Goal: Task Accomplishment & Management: Manage account settings

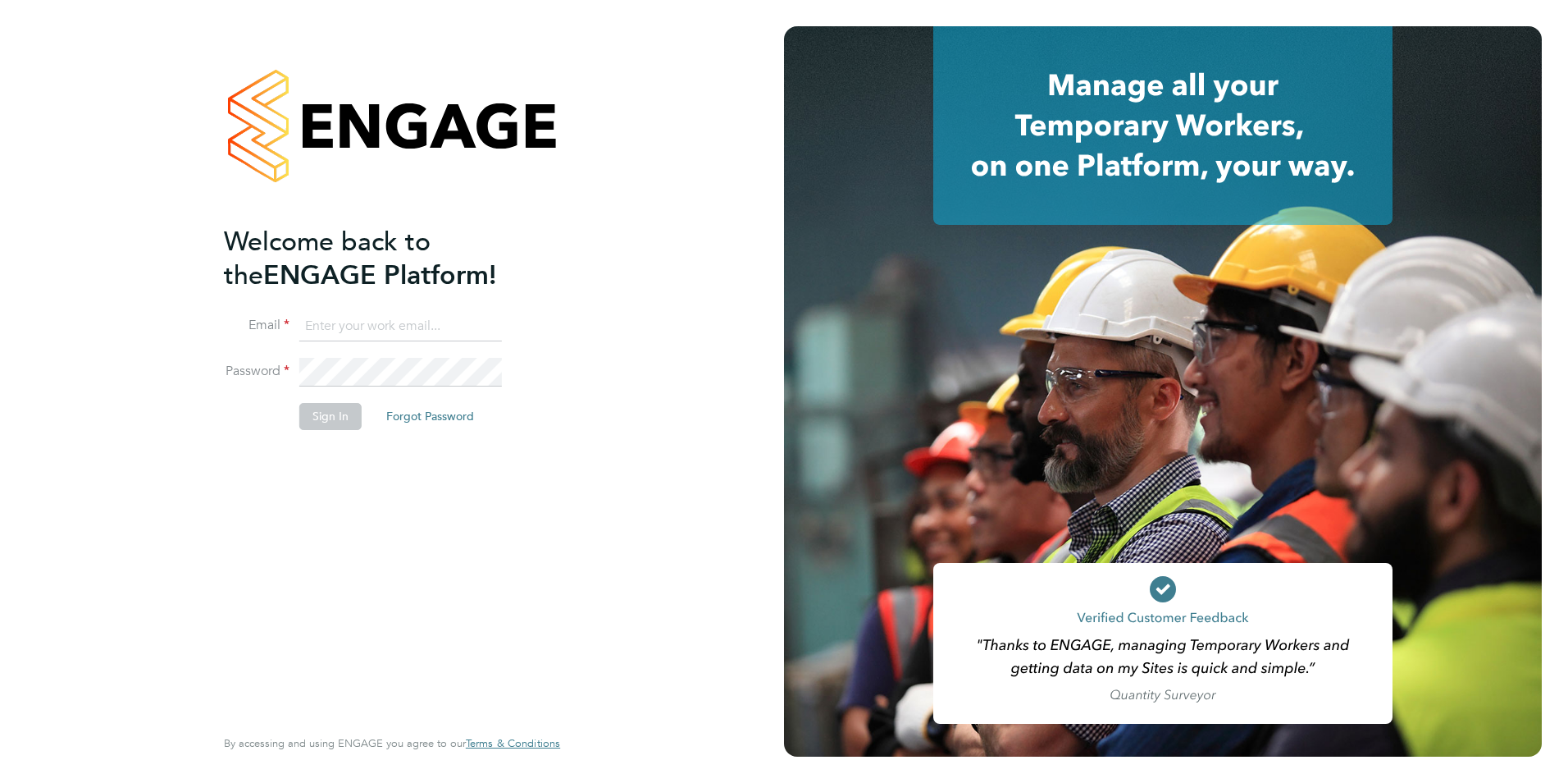
type input "[PERSON_NAME][EMAIL_ADDRESS][PERSON_NAME][DOMAIN_NAME]"
click at [324, 407] on button "Sign In" at bounding box center [330, 415] width 62 height 26
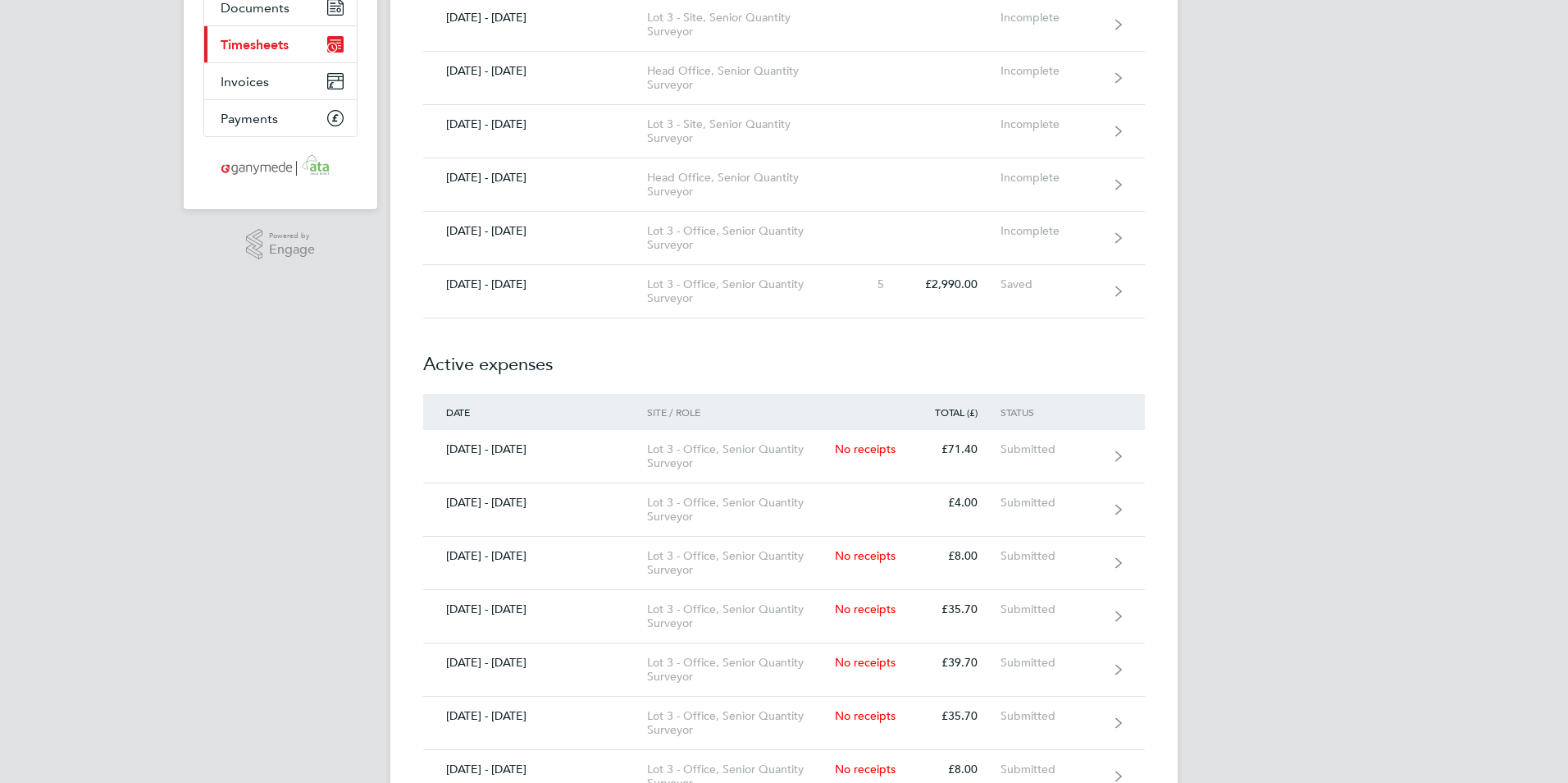
drag, startPoint x: 1387, startPoint y: 168, endPoint x: 1397, endPoint y: 261, distance: 93.5
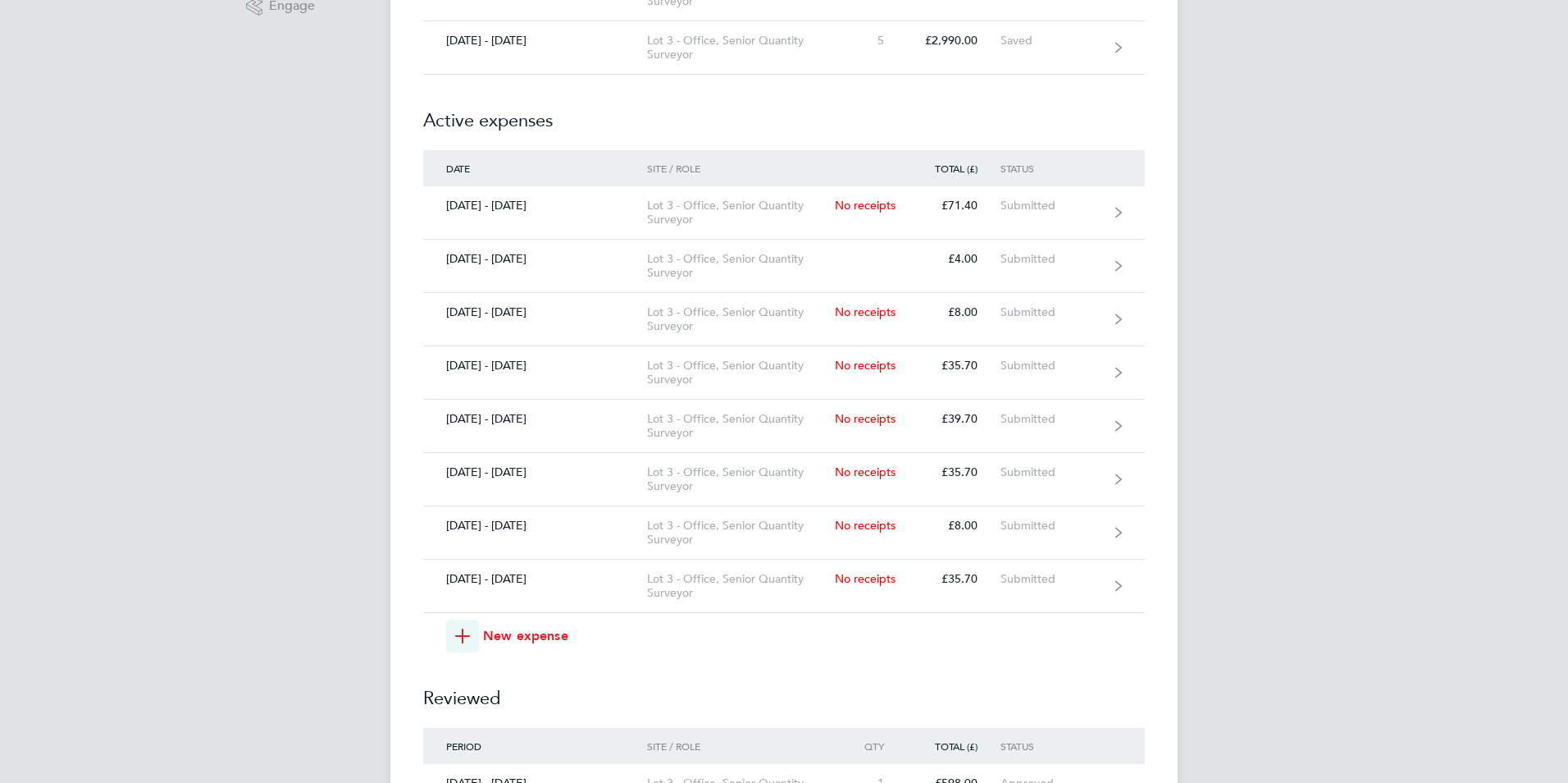
scroll to position [370, 0]
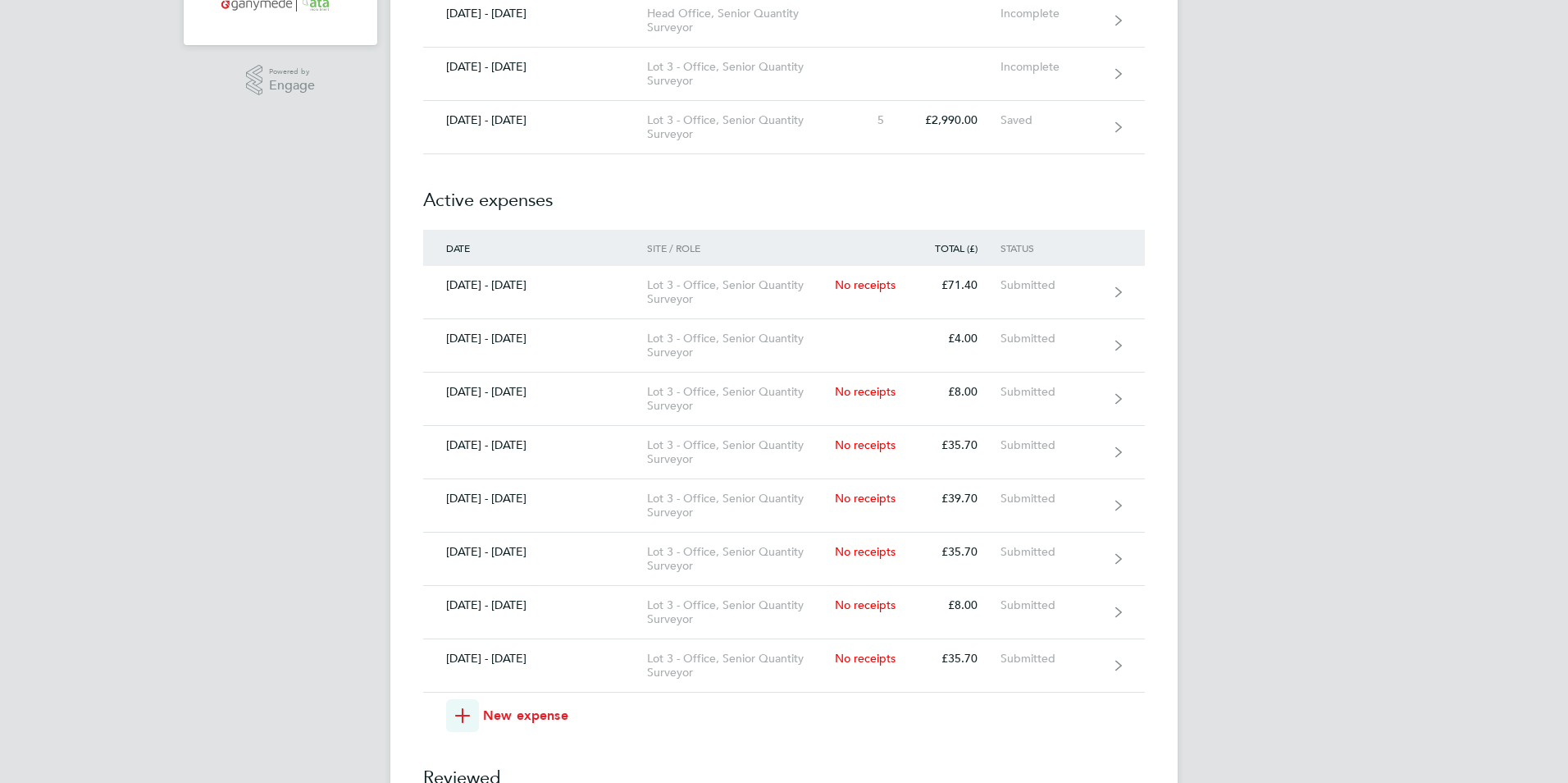
drag, startPoint x: 1272, startPoint y: 532, endPoint x: 1260, endPoint y: 500, distance: 34.2
drag, startPoint x: 1260, startPoint y: 500, endPoint x: 1187, endPoint y: 151, distance: 356.6
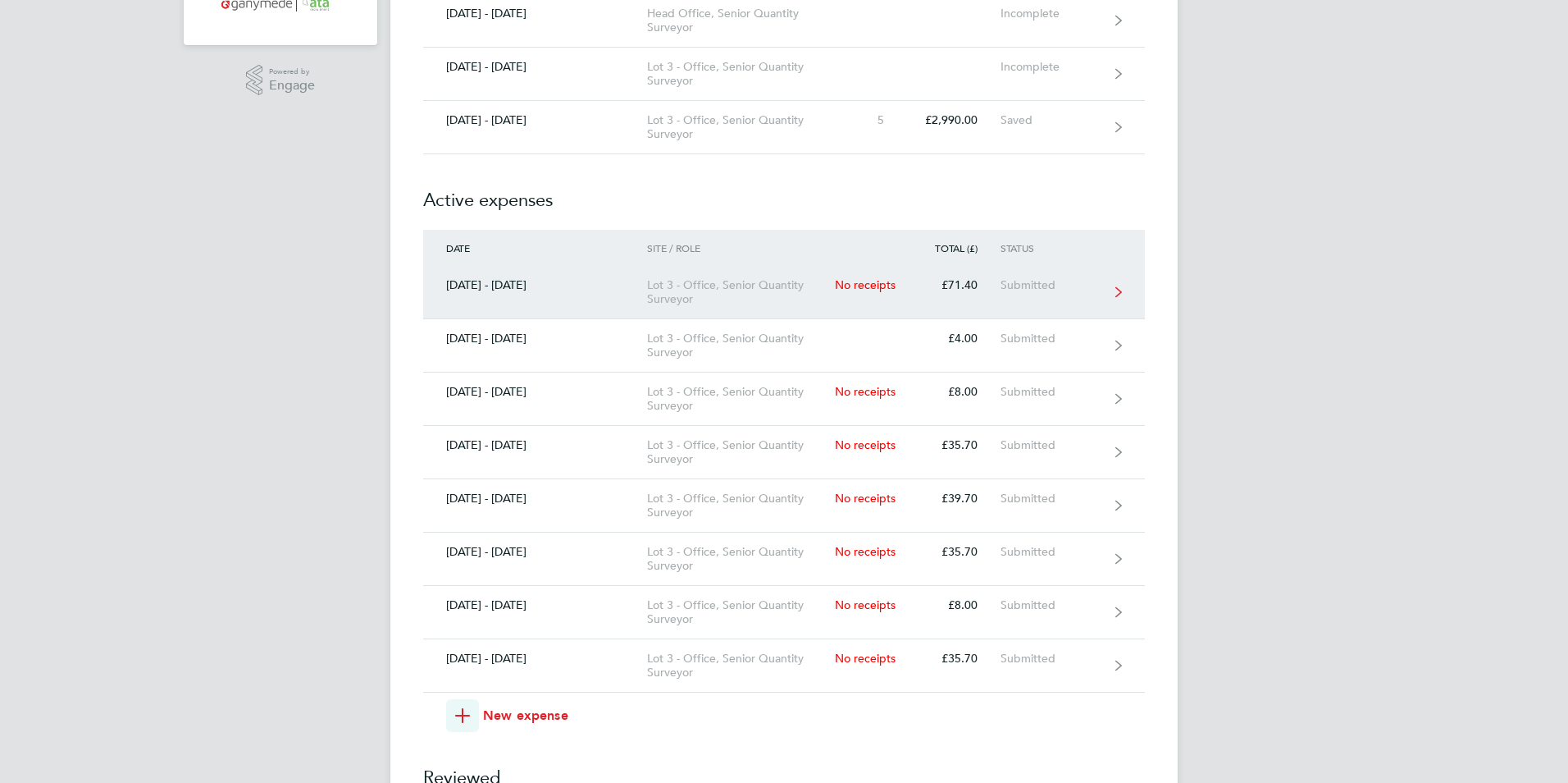
click at [853, 281] on div "No receipts" at bounding box center [871, 285] width 72 height 14
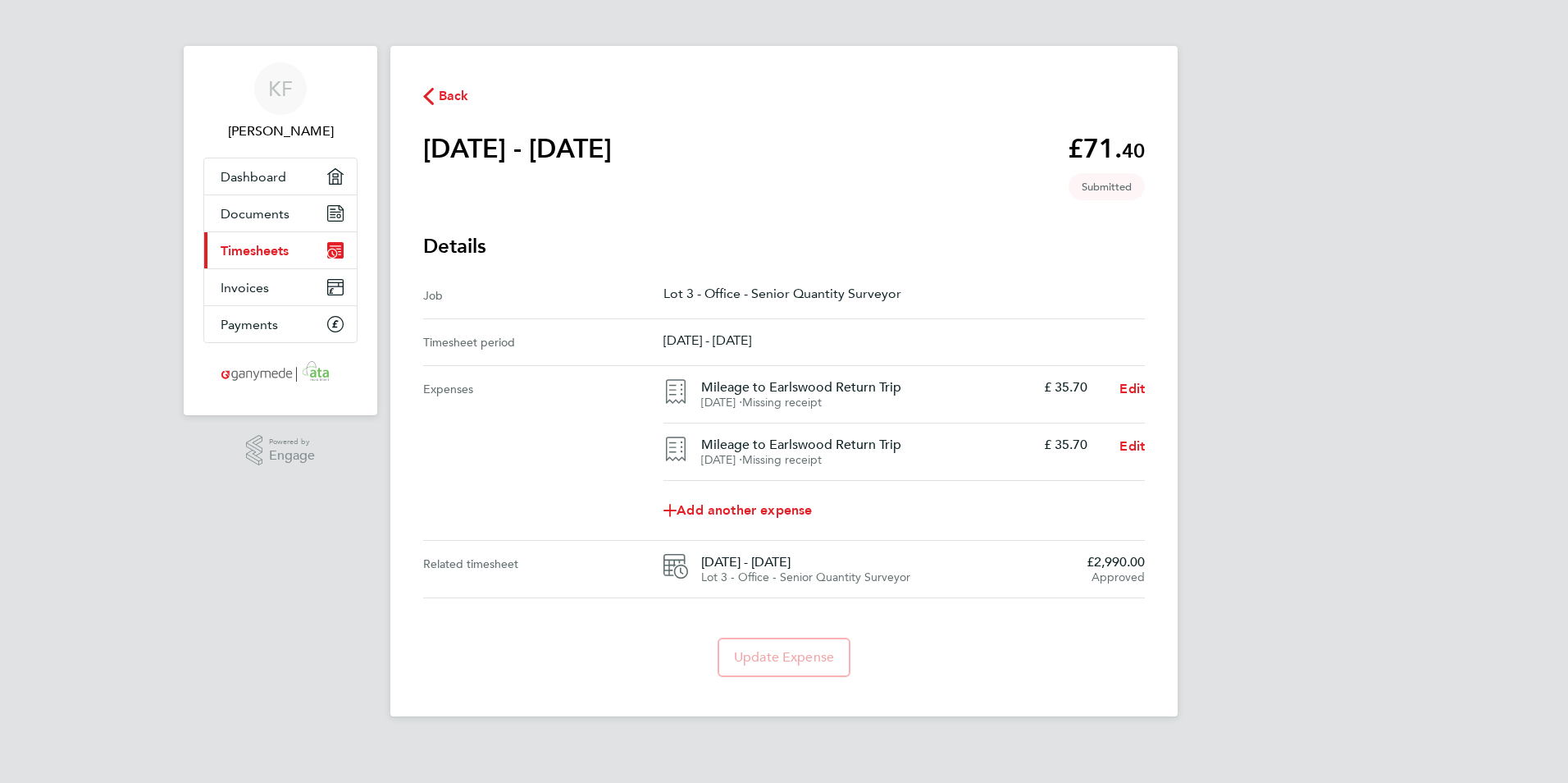
click at [436, 90] on span "Back" at bounding box center [446, 95] width 46 height 15
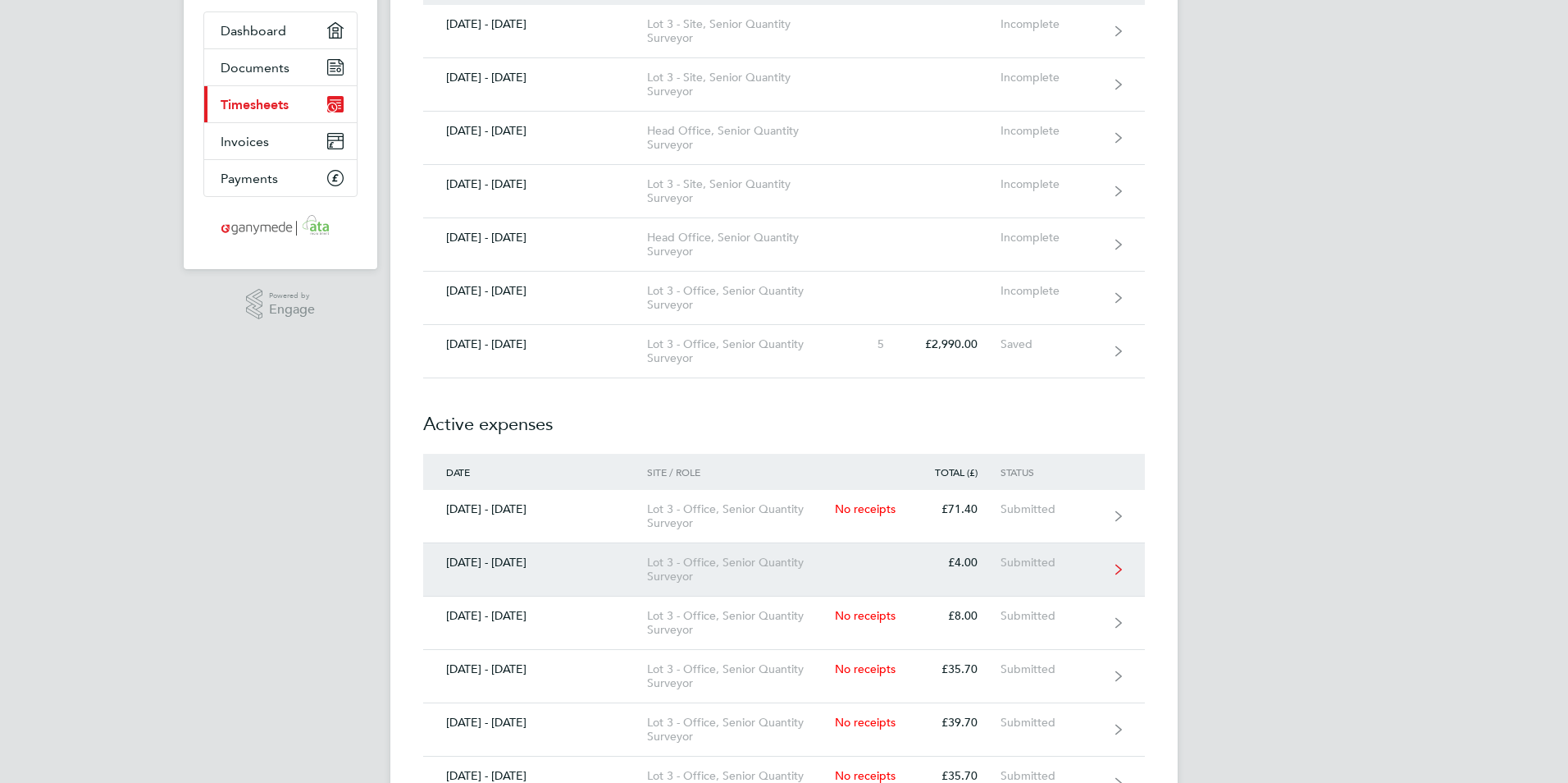
scroll to position [246, 0]
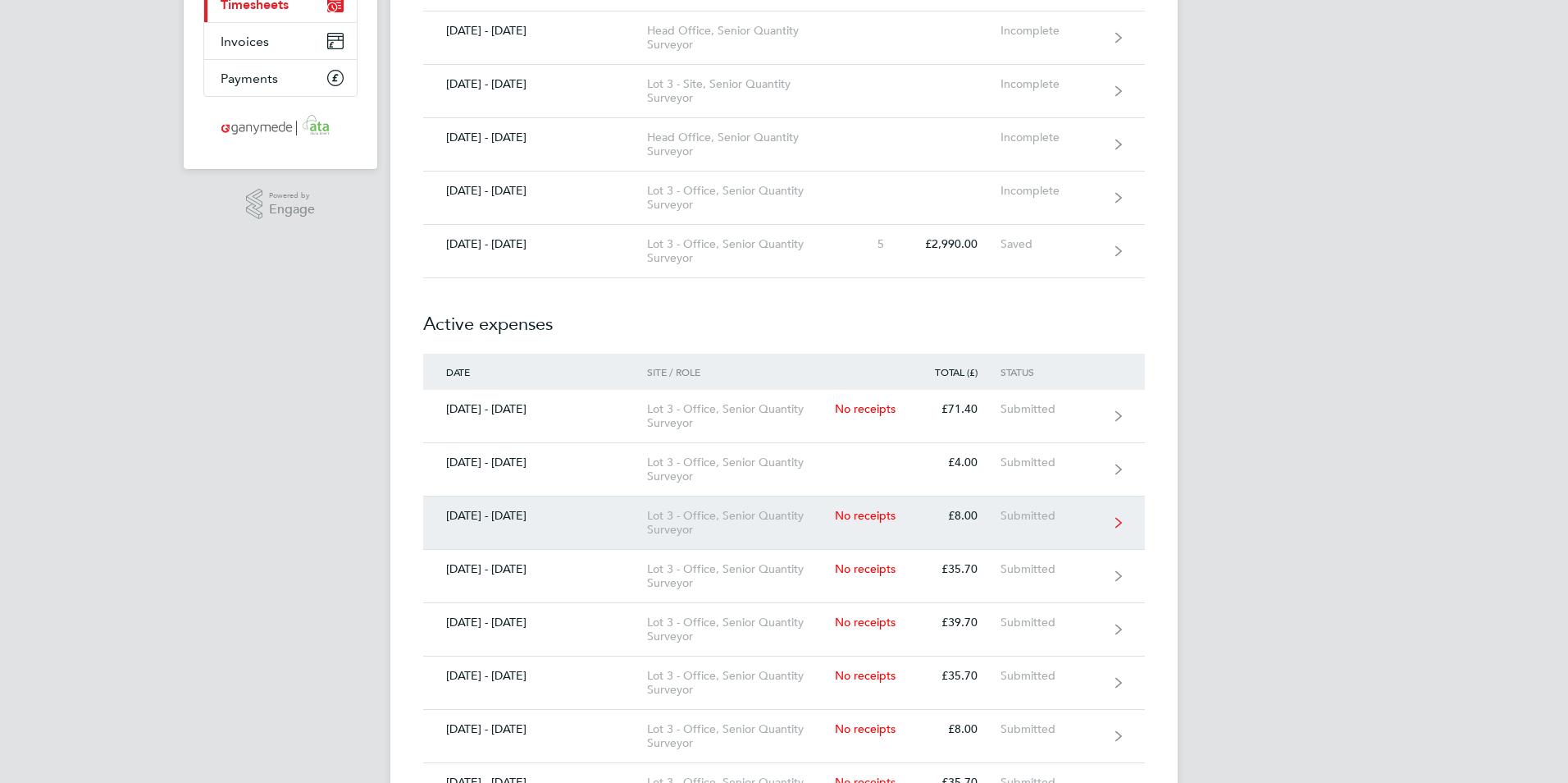
click at [876, 525] on link "04 - 10 Aug 2025 Lot 3 - Office, Senior Quantity Surveyor No receipts £8.00 Sub…" at bounding box center [784, 524] width 721 height 54
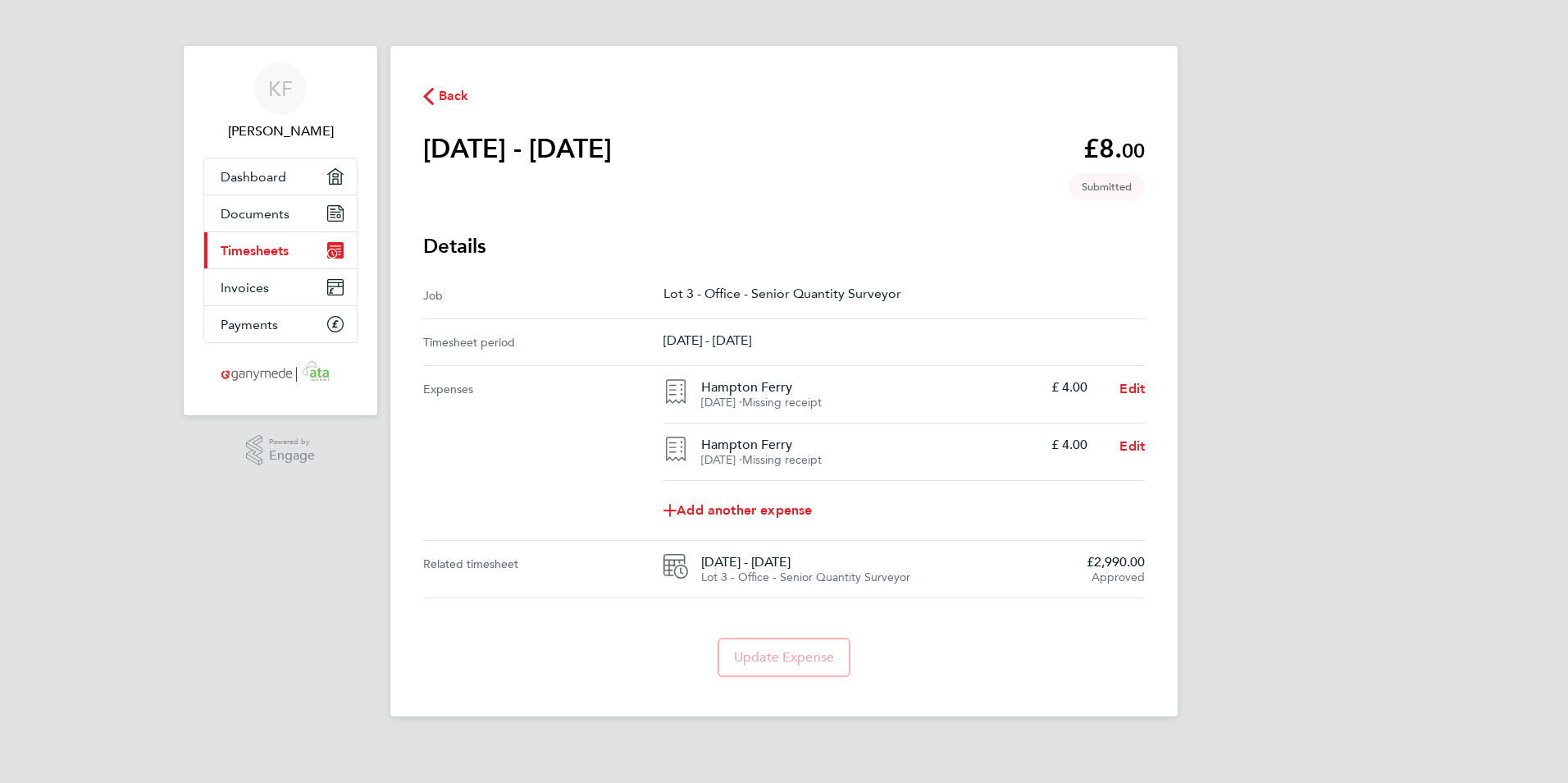
click at [1258, 302] on div "KF Kyle Fallon Applications: Dashboard Documents Current page: Timesheets Invoi…" at bounding box center [784, 371] width 1568 height 743
drag, startPoint x: 1260, startPoint y: 261, endPoint x: 1259, endPoint y: 290, distance: 29.0
click at [1128, 392] on span "Edit" at bounding box center [1132, 389] width 26 height 15
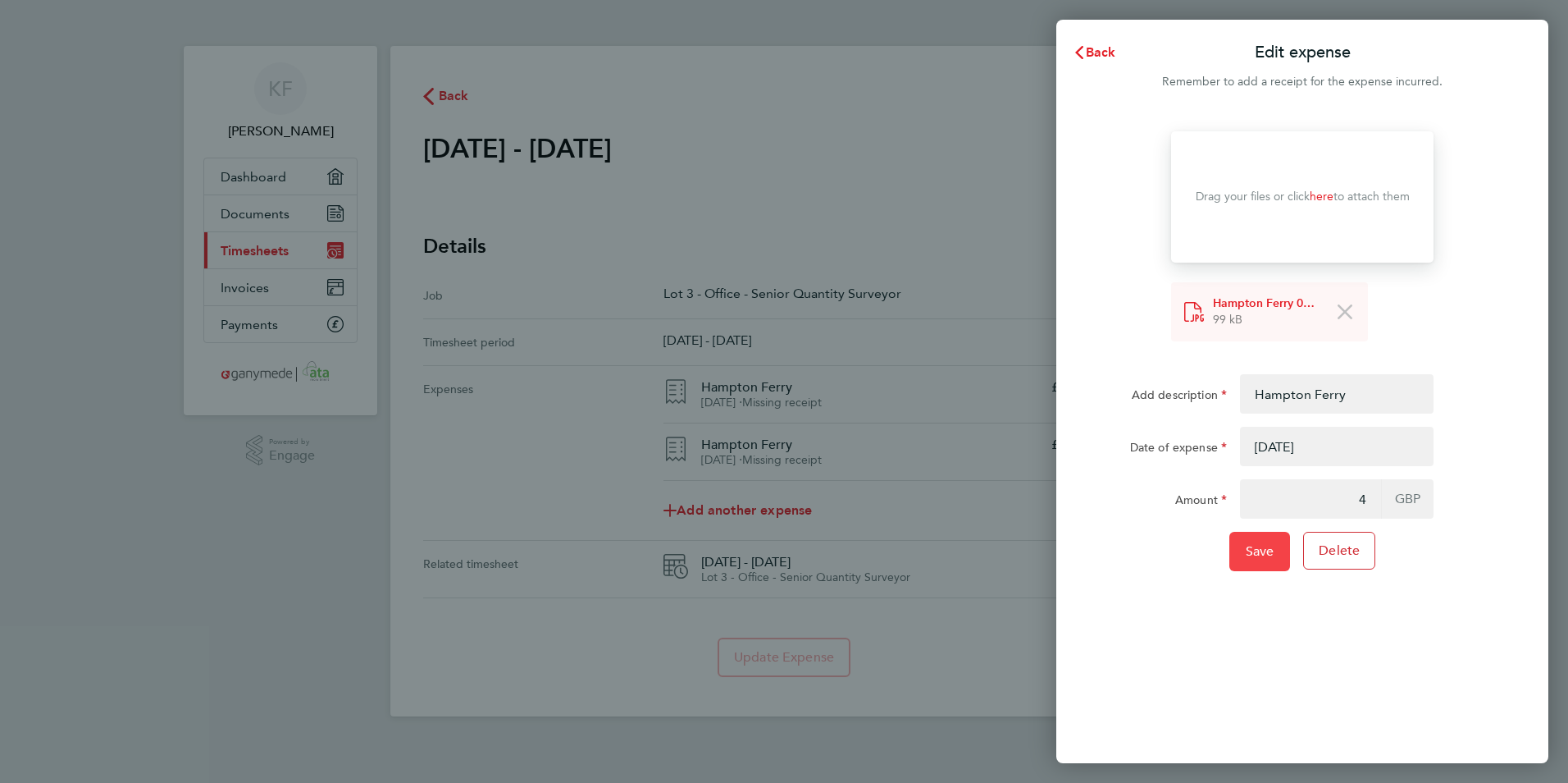
click at [1274, 546] on button "Save" at bounding box center [1260, 551] width 61 height 39
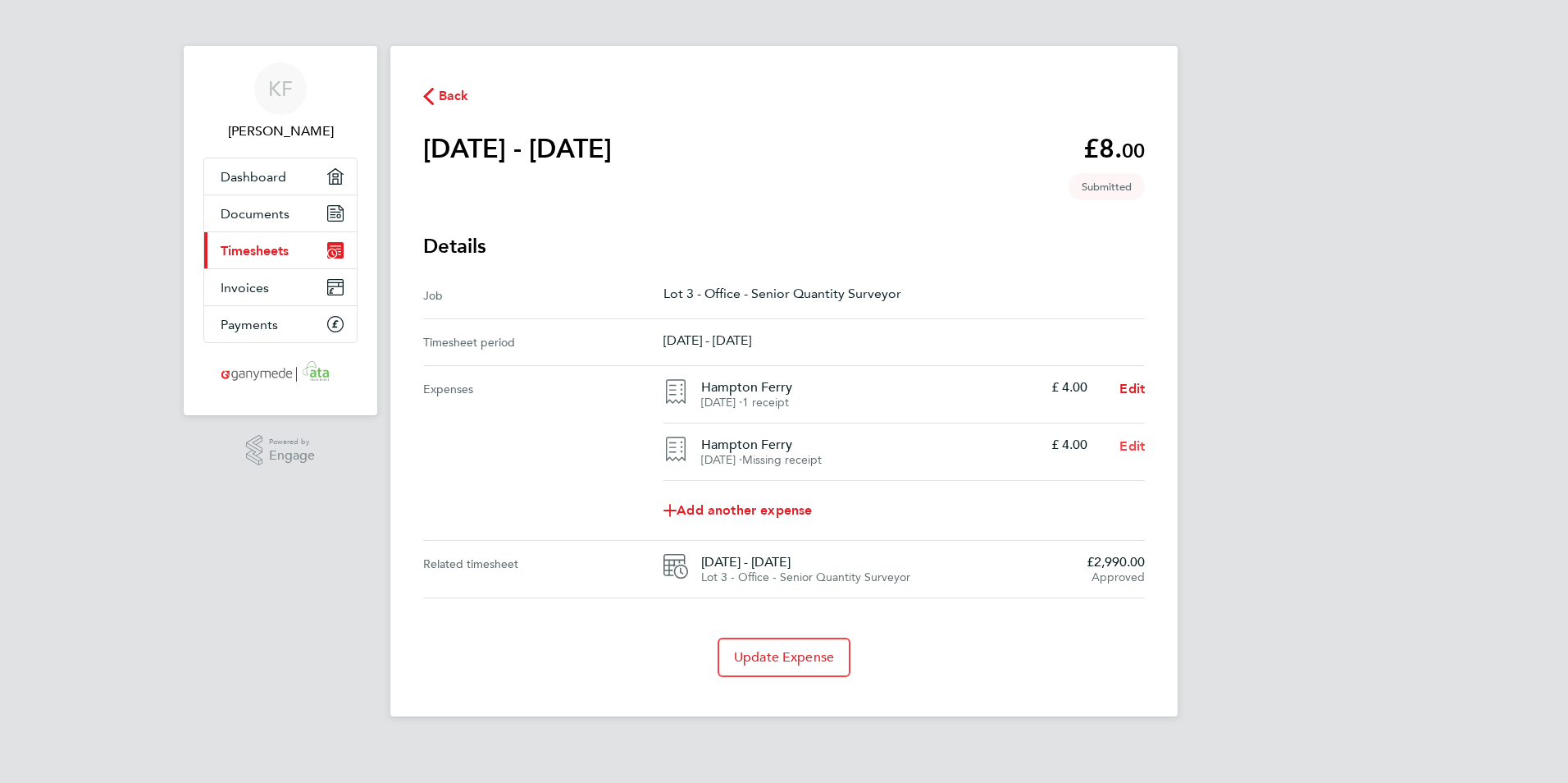
click at [1137, 448] on span "Edit" at bounding box center [1132, 446] width 26 height 15
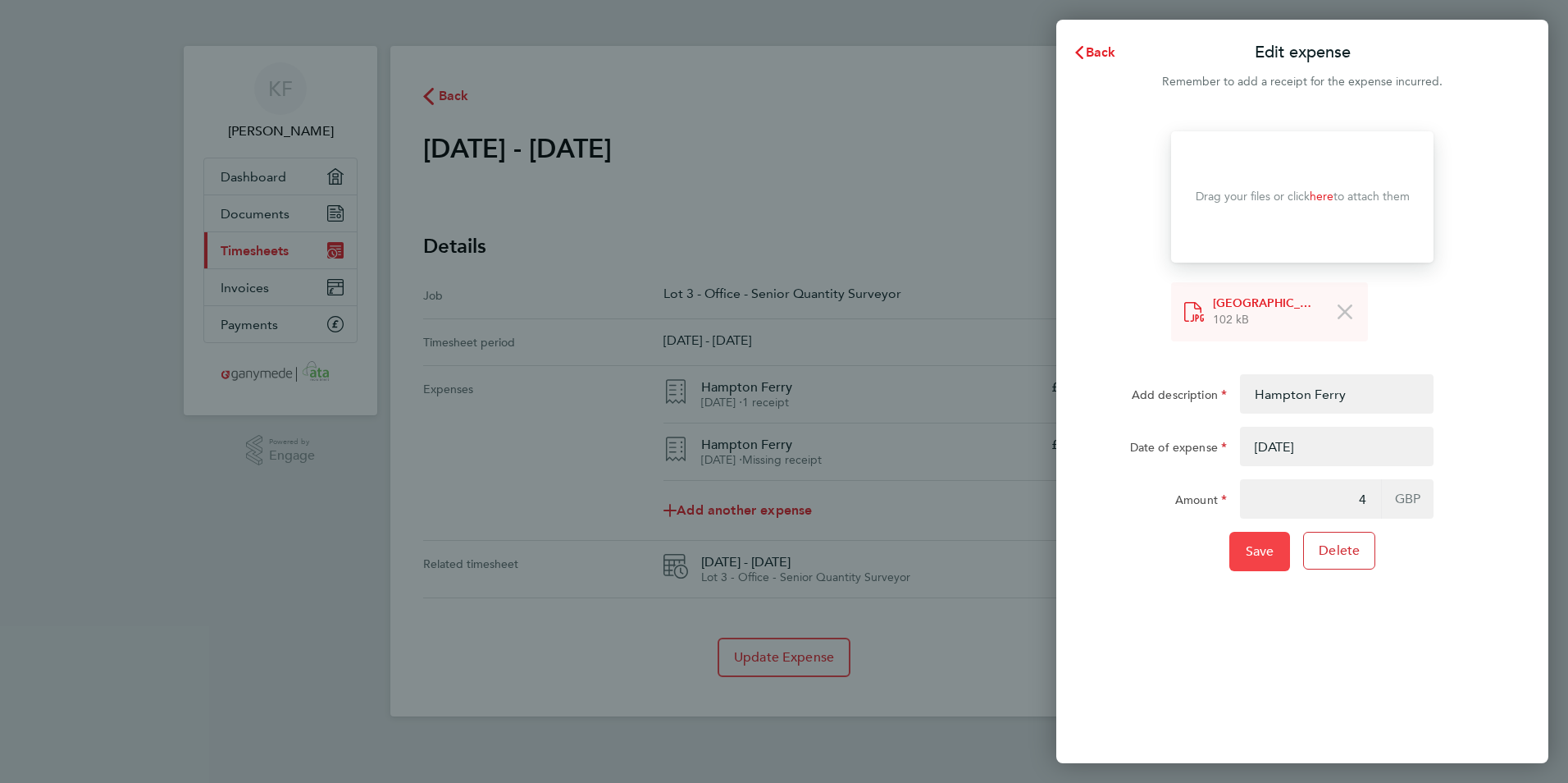
click at [1255, 548] on span "Save" at bounding box center [1260, 551] width 29 height 16
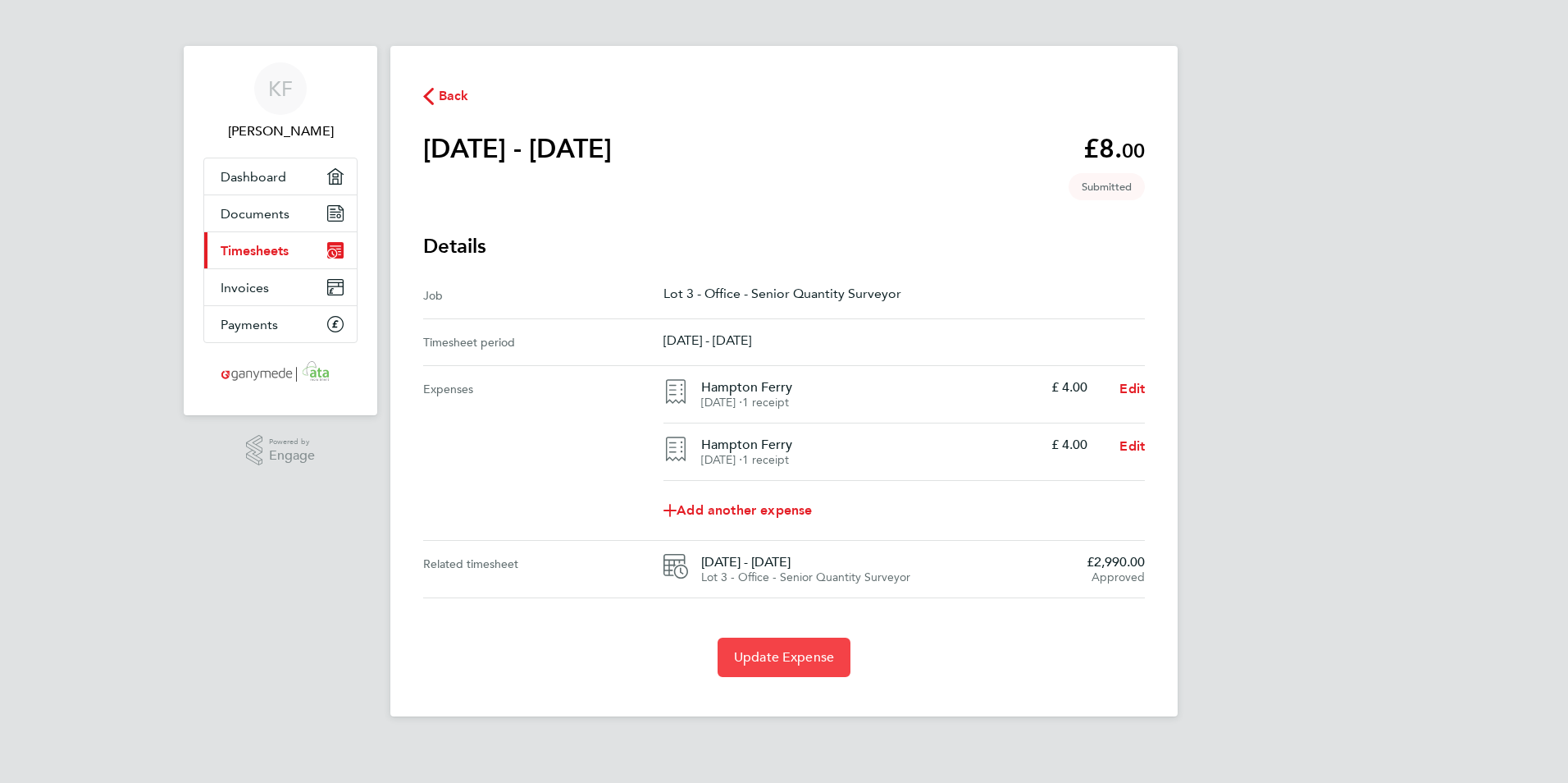
click at [824, 662] on span "Update Expense" at bounding box center [784, 657] width 100 height 16
click at [445, 99] on span "Back" at bounding box center [454, 96] width 31 height 20
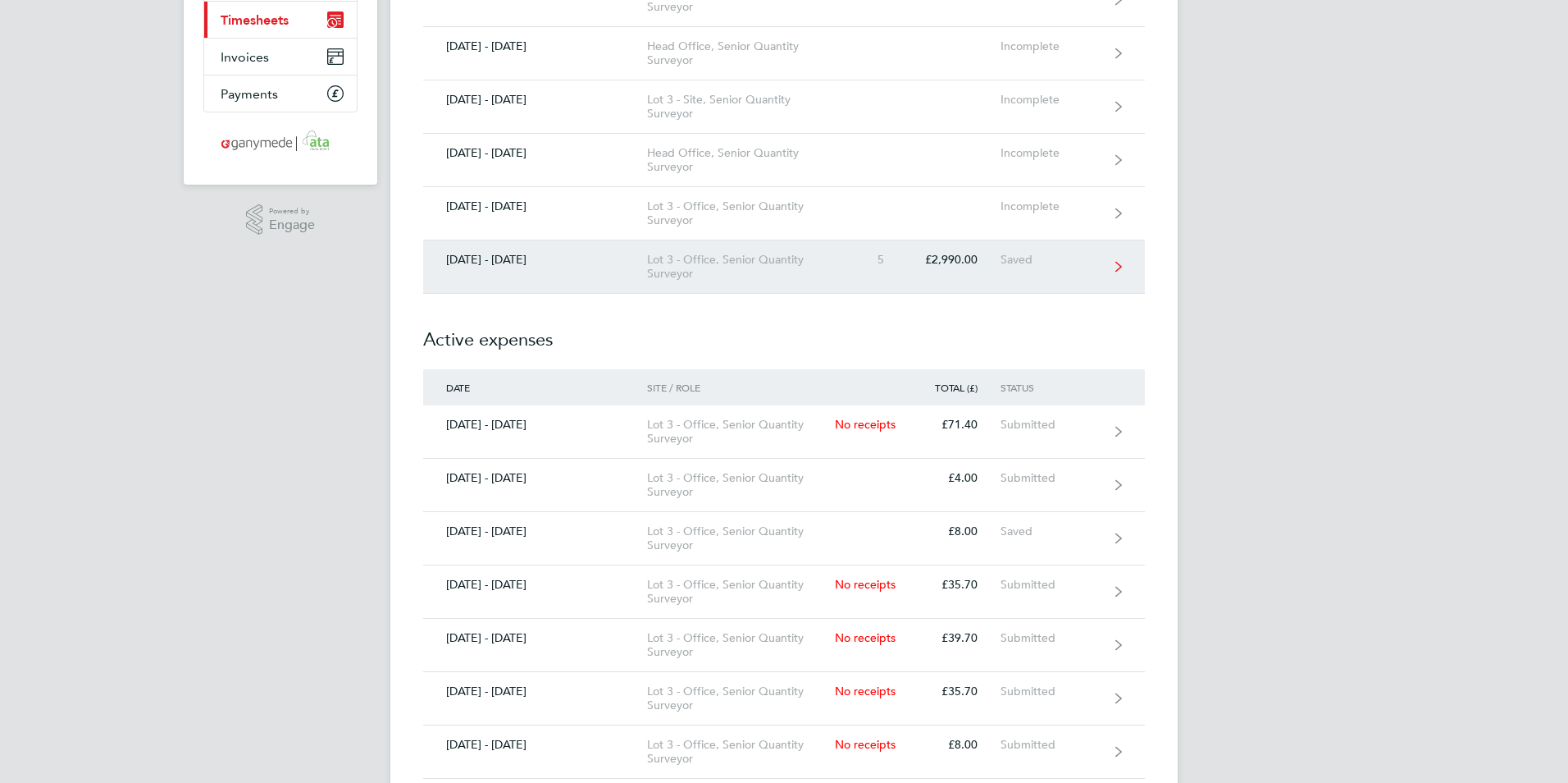
scroll to position [328, 0]
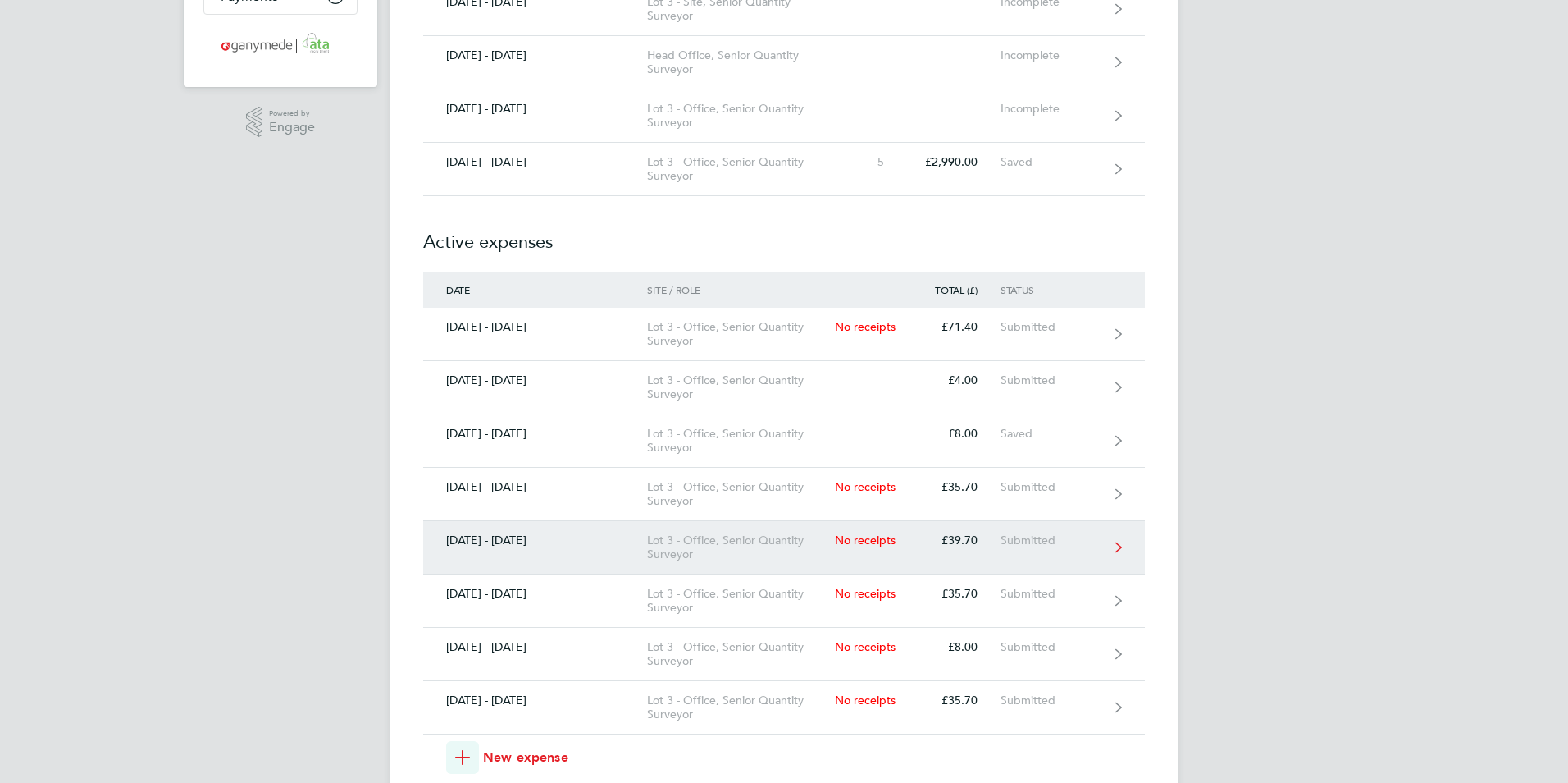
click at [1022, 546] on div "Submitted" at bounding box center [1050, 540] width 100 height 14
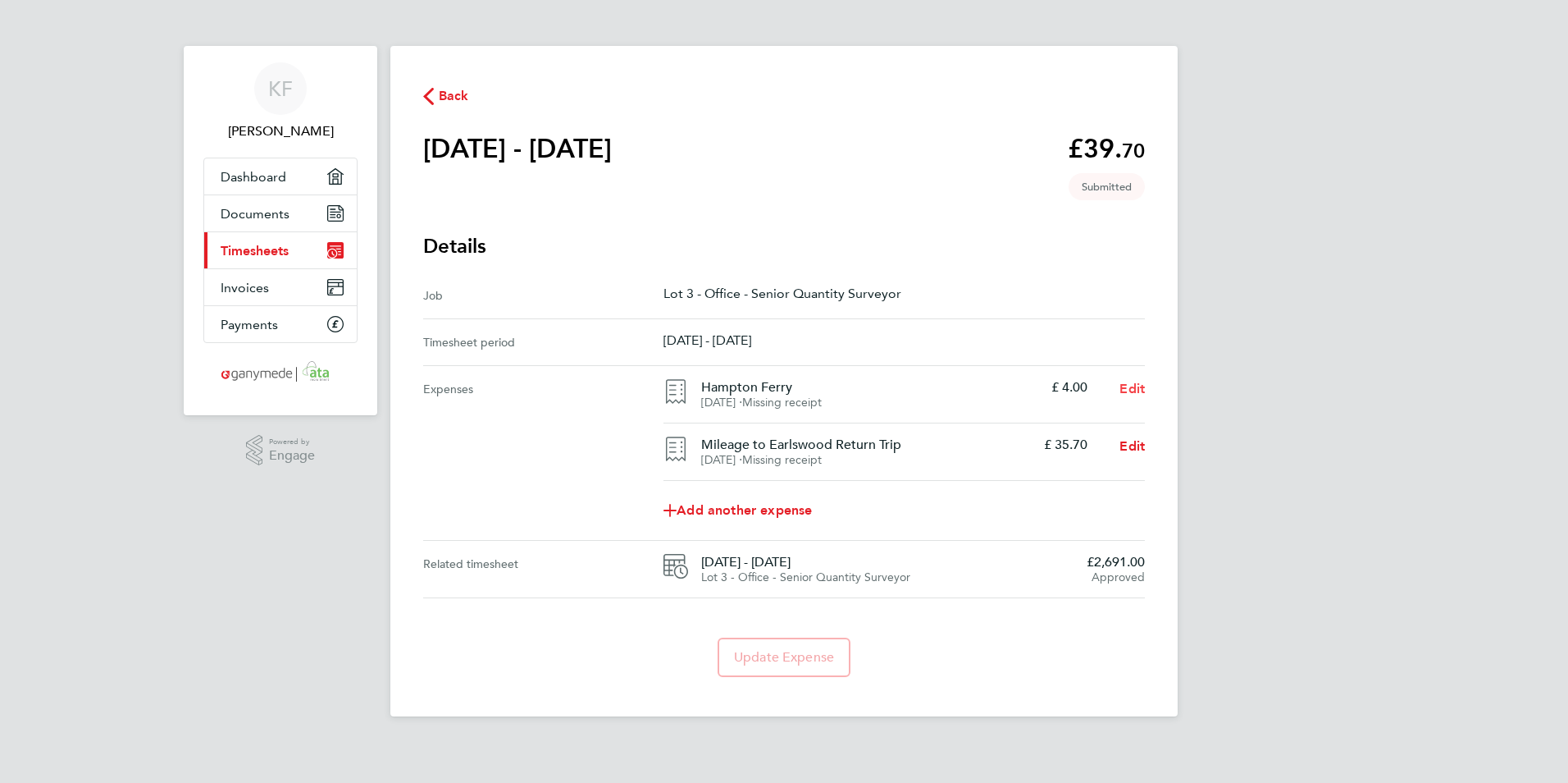
click at [1127, 389] on span "Edit" at bounding box center [1132, 389] width 26 height 15
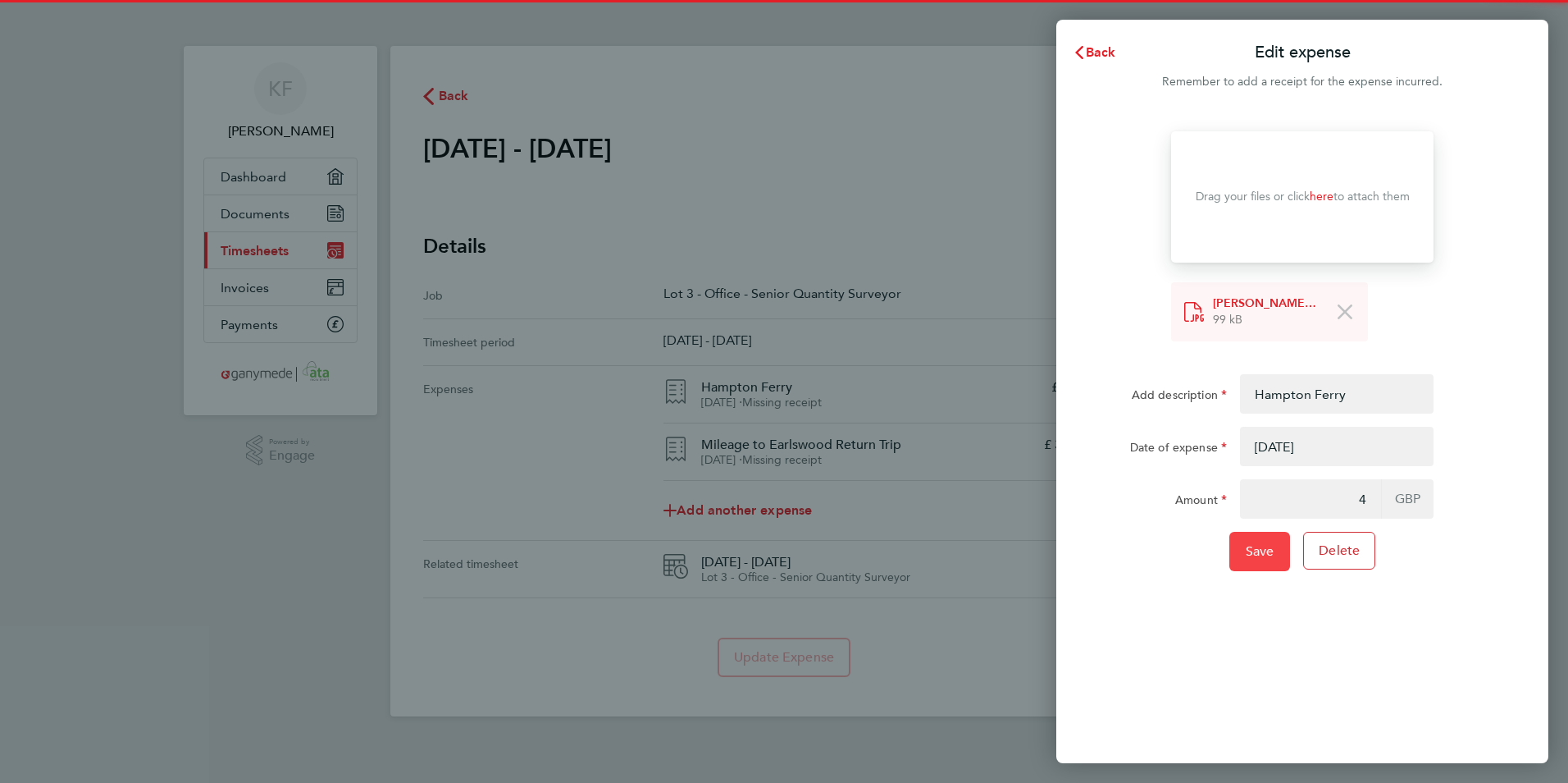
click at [1254, 558] on span "Save" at bounding box center [1260, 551] width 29 height 16
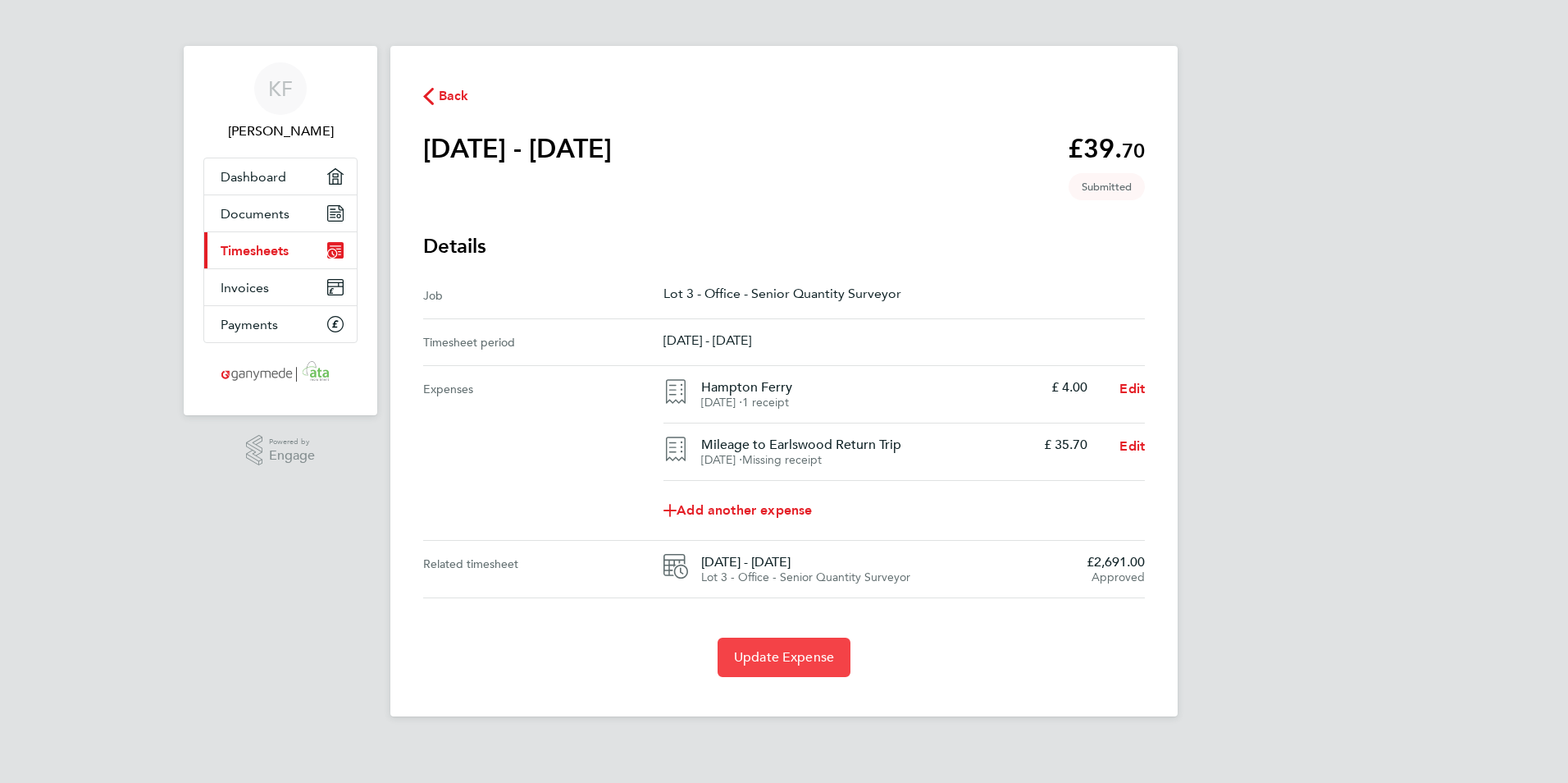
click at [766, 647] on button "Update Expense" at bounding box center [784, 657] width 133 height 39
click at [445, 87] on span "Back" at bounding box center [454, 96] width 31 height 20
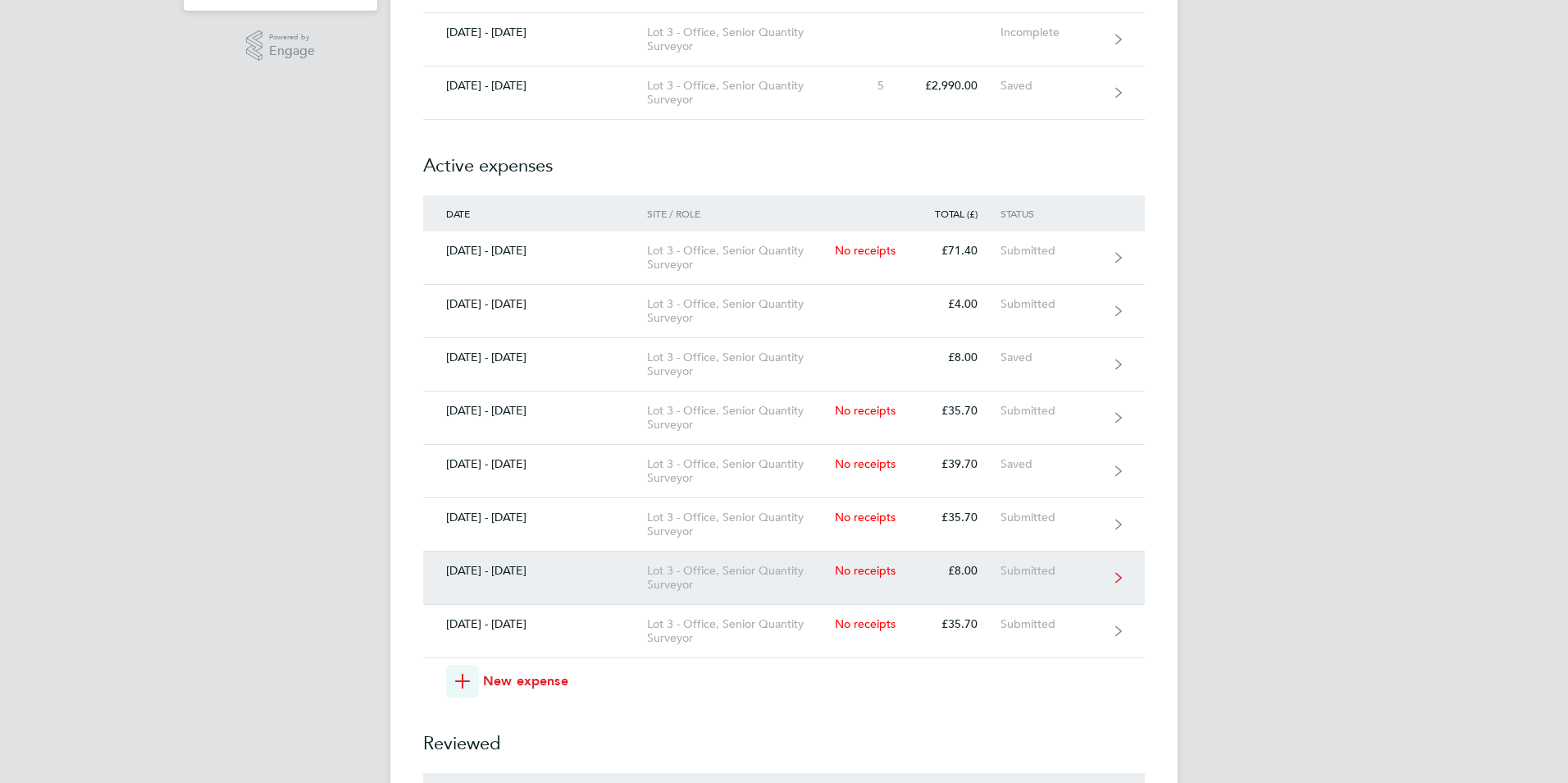
scroll to position [492, 0]
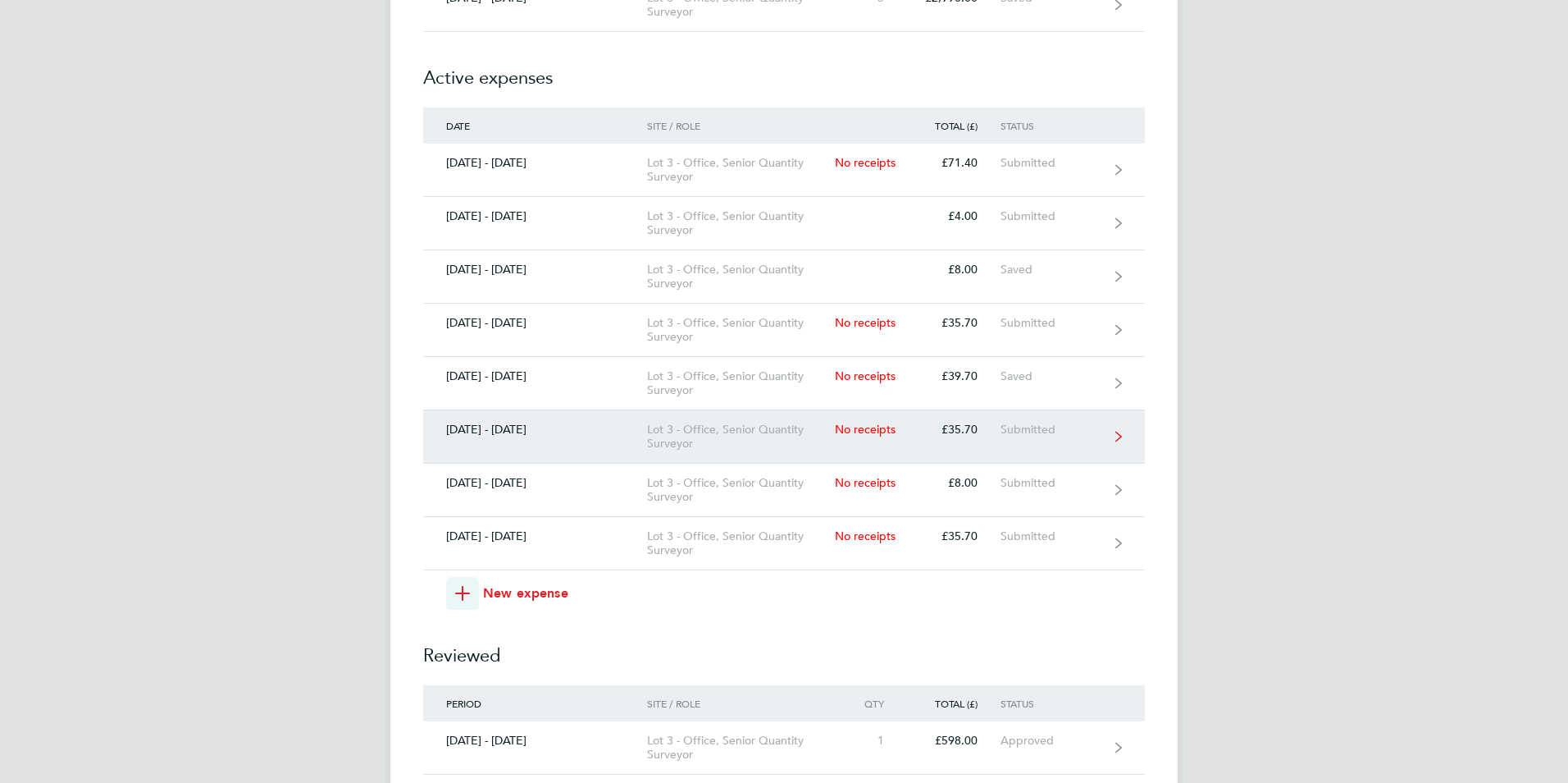
click at [1049, 438] on link "09 - 15 Jun 2025 Lot 3 - Office, Senior Quantity Surveyor No receipts £35.70 Su…" at bounding box center [784, 437] width 721 height 54
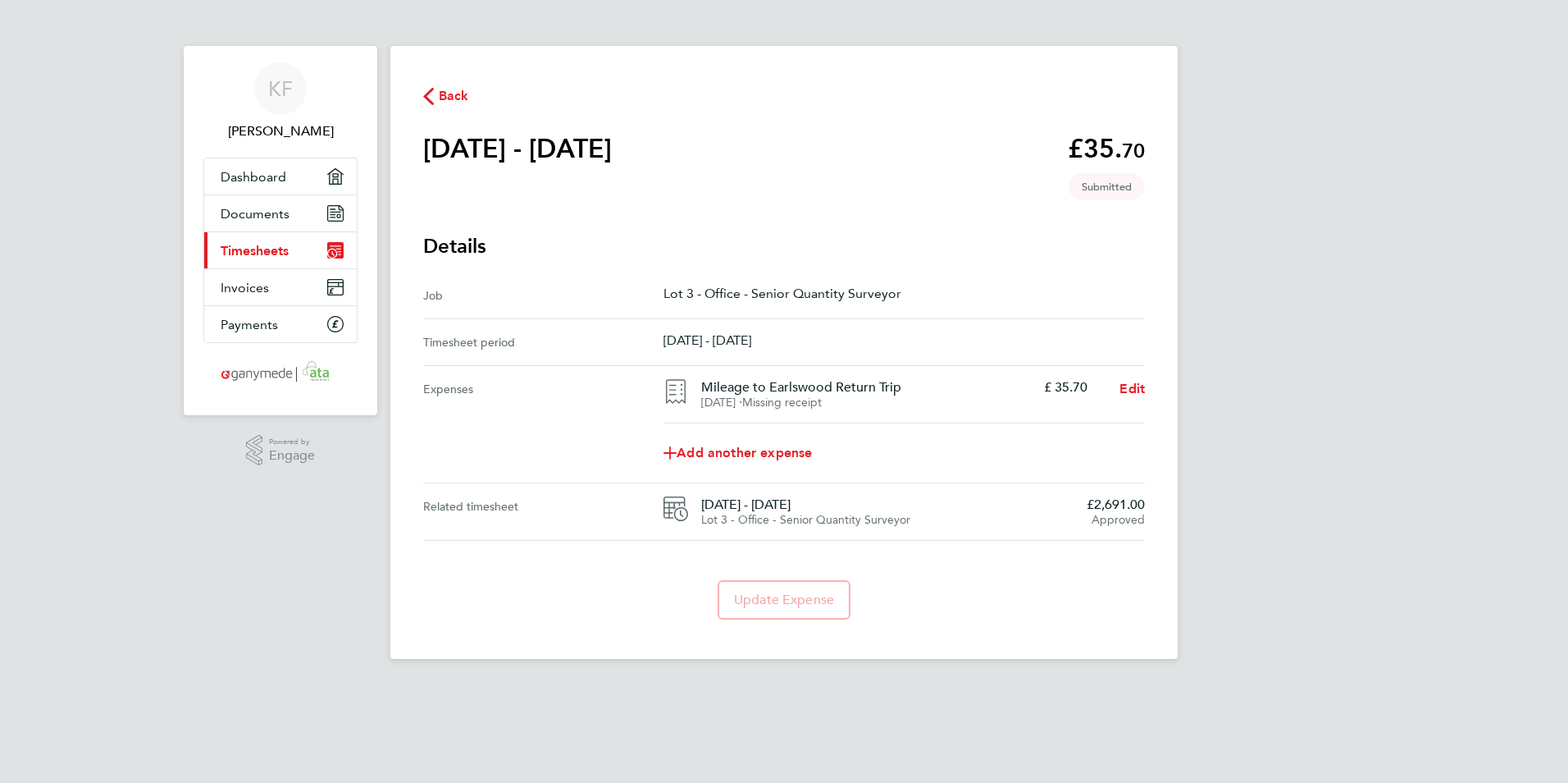
click at [436, 85] on button "Back" at bounding box center [446, 95] width 46 height 20
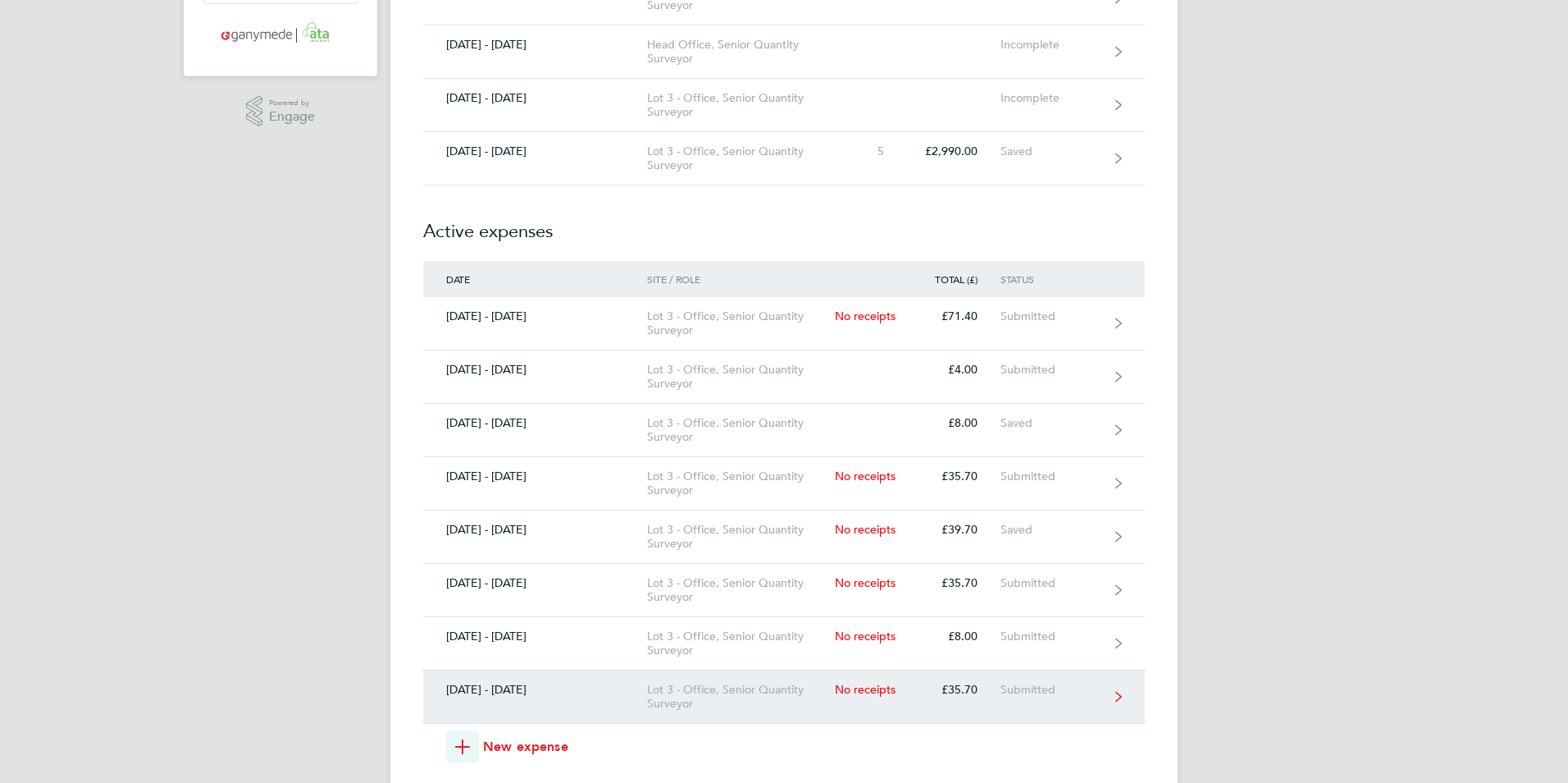
scroll to position [411, 0]
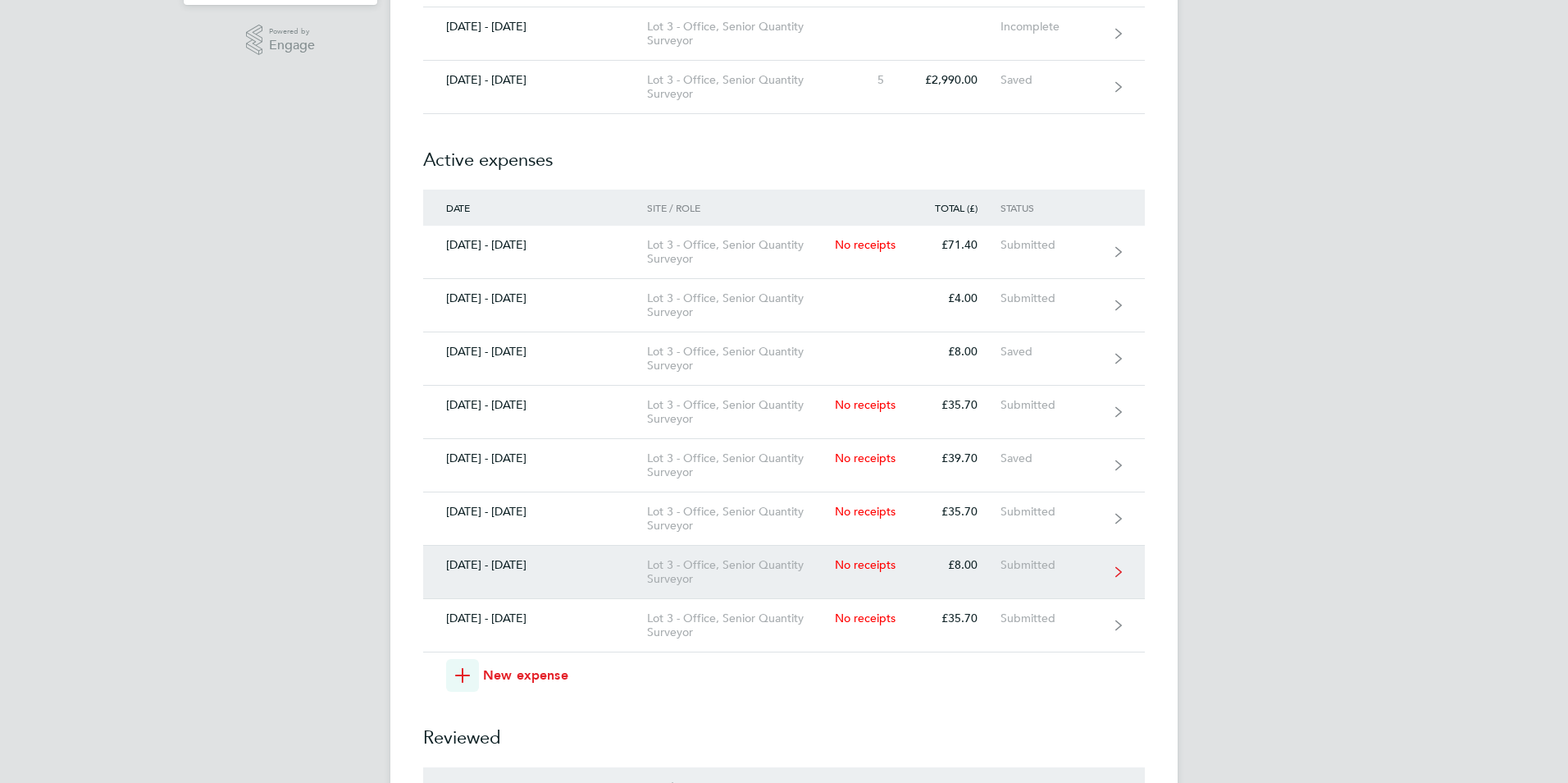
click at [1098, 561] on div "Submitted" at bounding box center [1050, 565] width 100 height 14
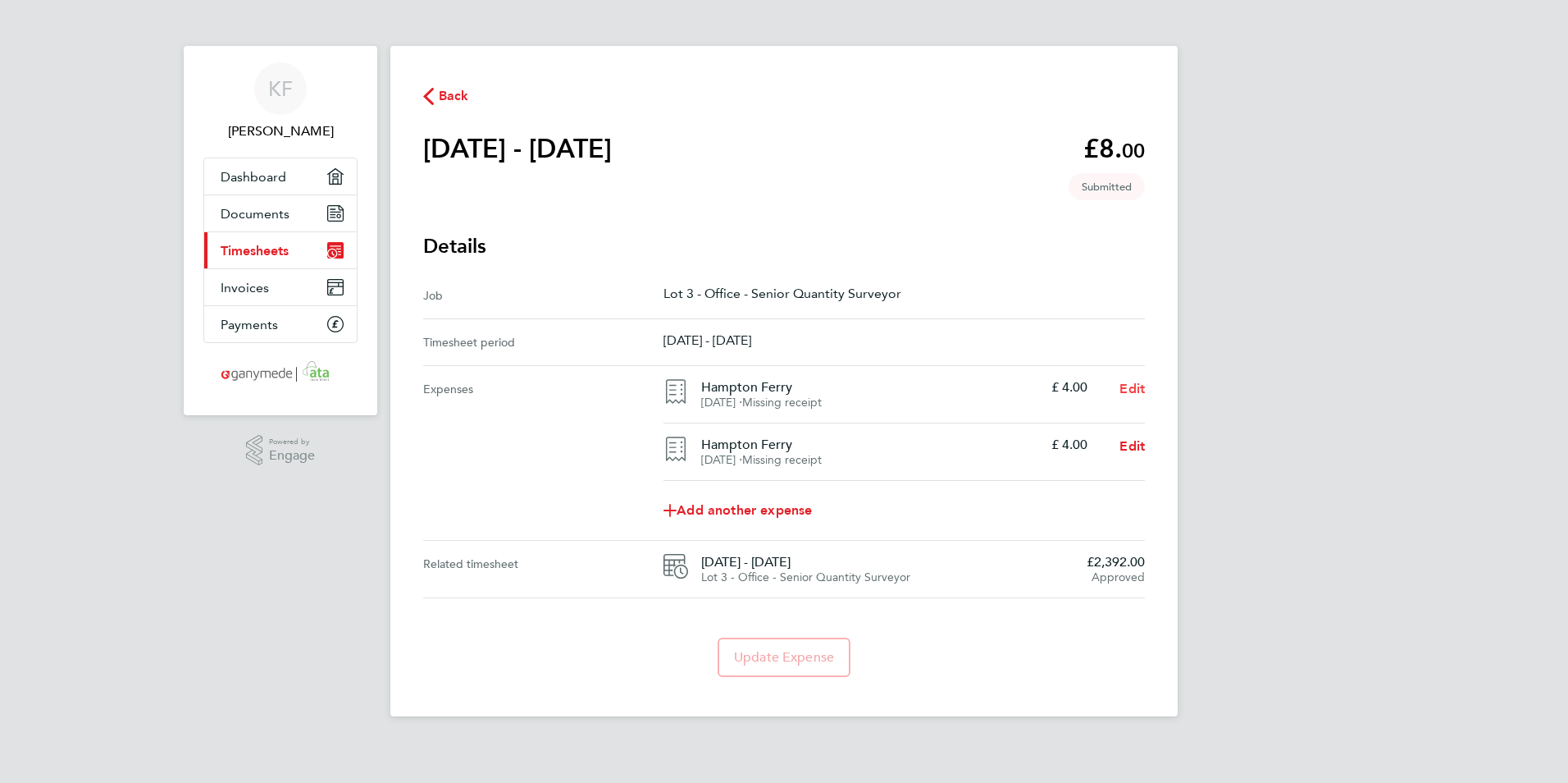
click at [1134, 385] on span "Edit" at bounding box center [1132, 389] width 26 height 15
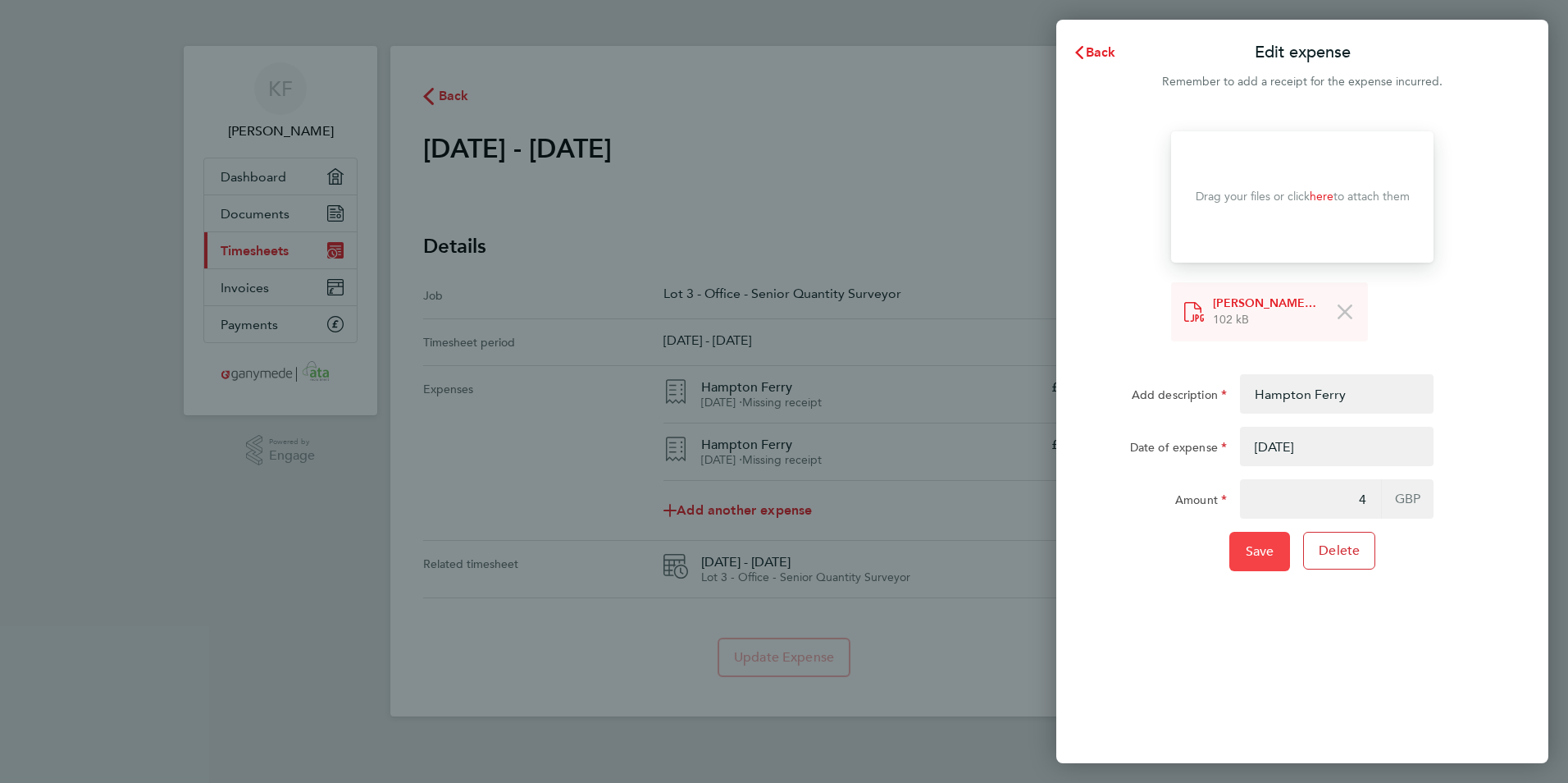
click at [1237, 555] on button "Save" at bounding box center [1260, 551] width 61 height 39
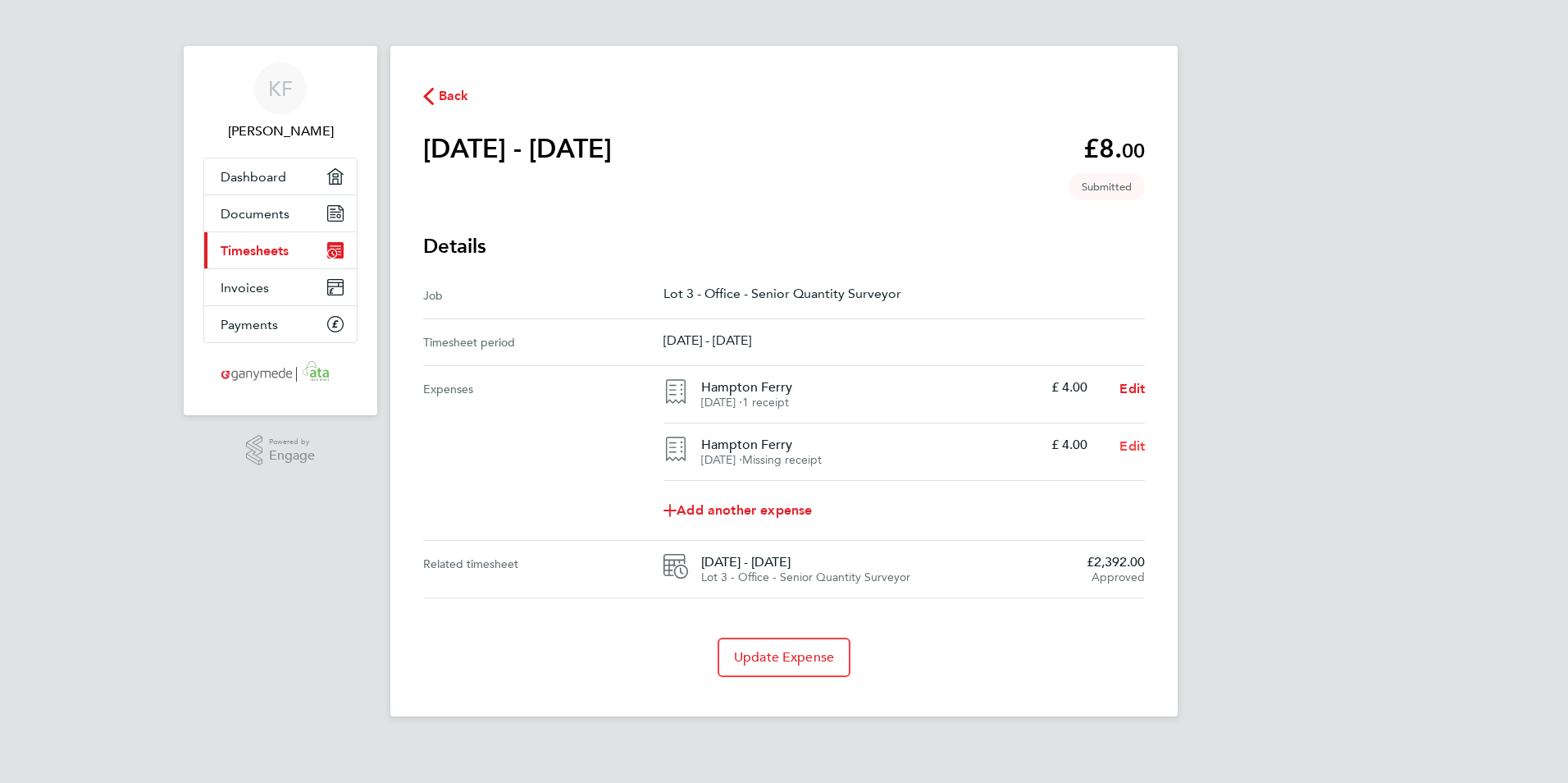
click at [1122, 444] on span "Edit" at bounding box center [1132, 446] width 26 height 15
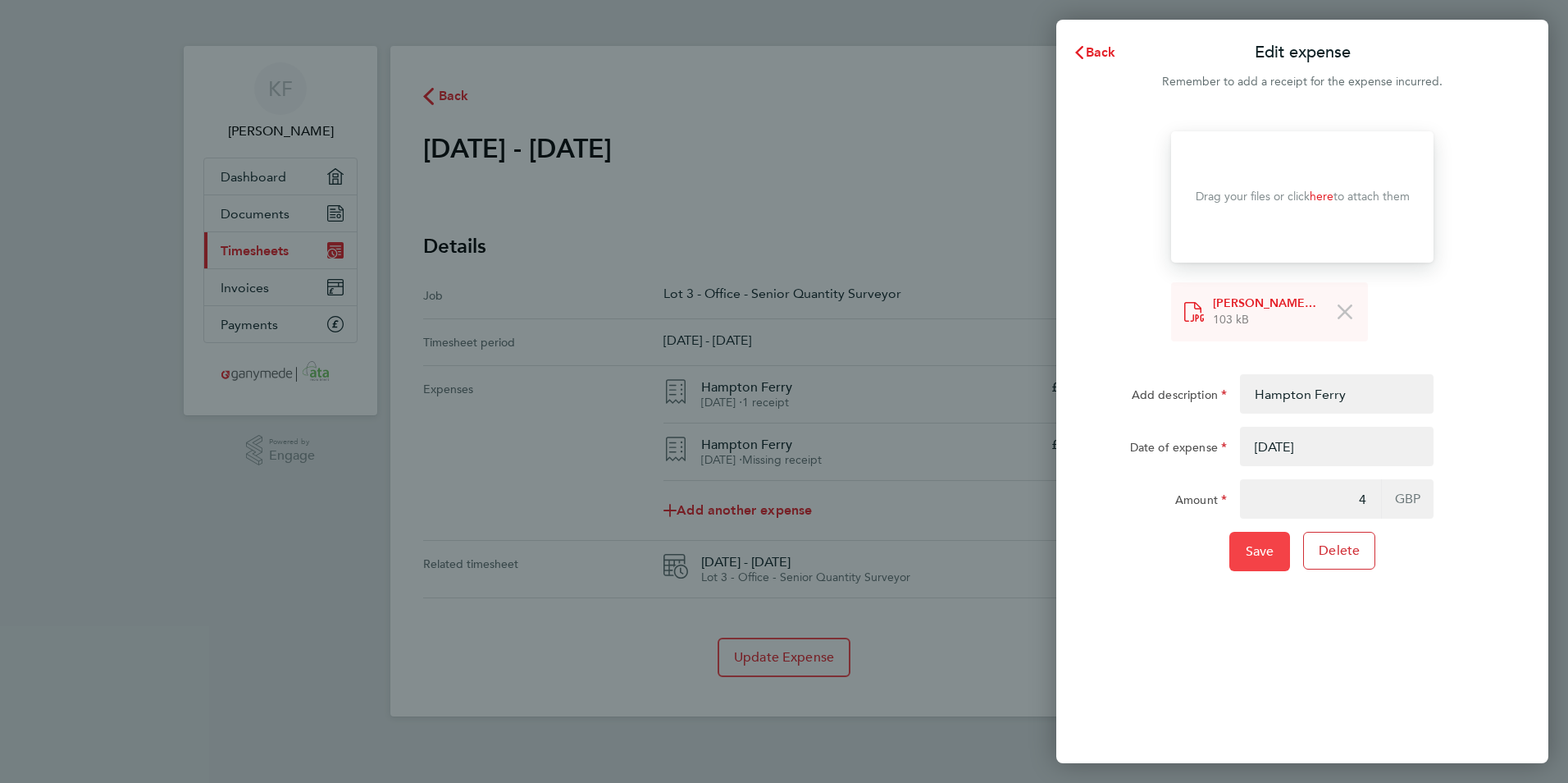
click at [1232, 555] on button "Save" at bounding box center [1260, 551] width 61 height 39
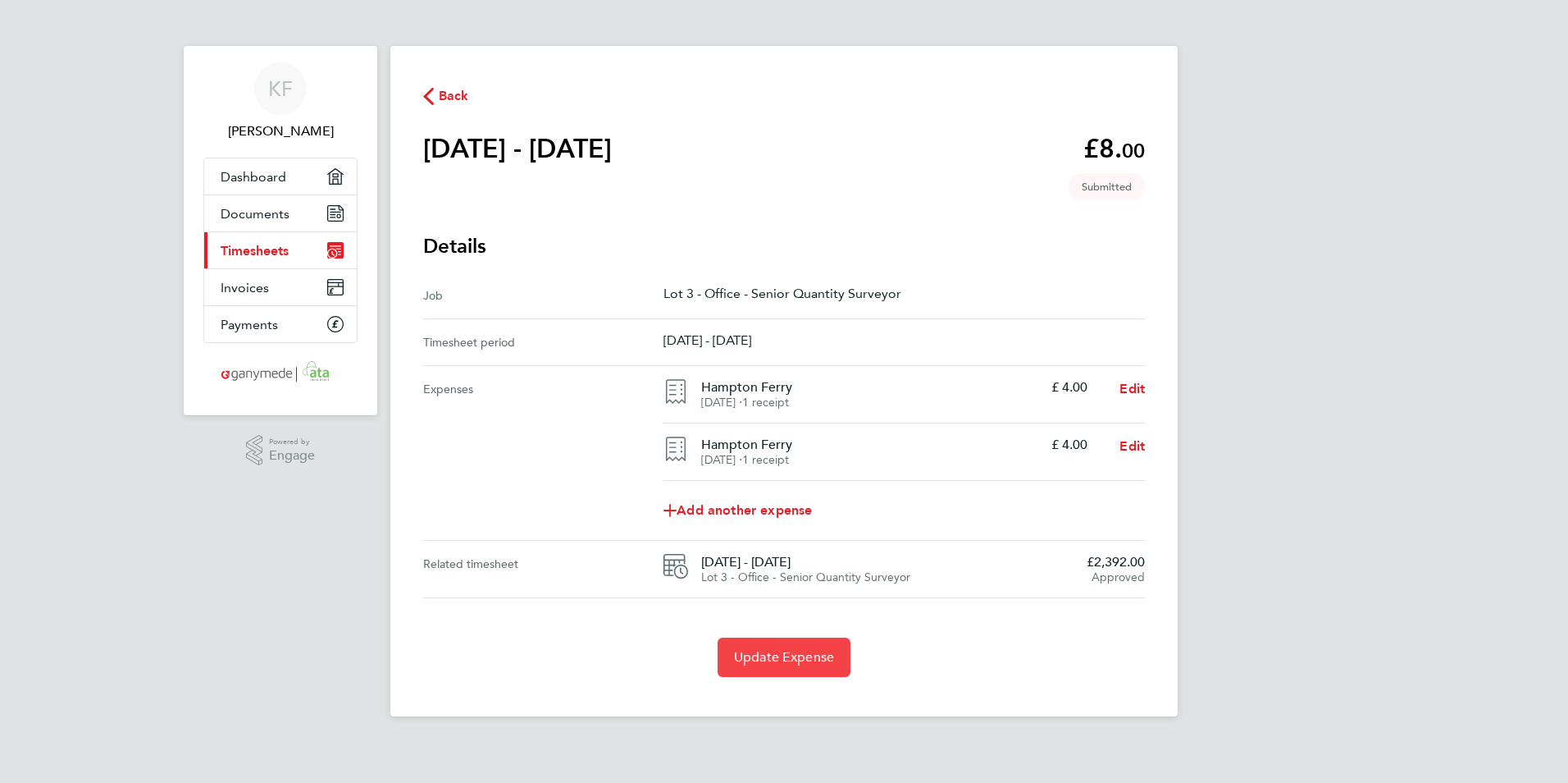
click at [822, 660] on span "Update Expense" at bounding box center [784, 657] width 100 height 16
click at [446, 98] on span "Back" at bounding box center [454, 96] width 31 height 20
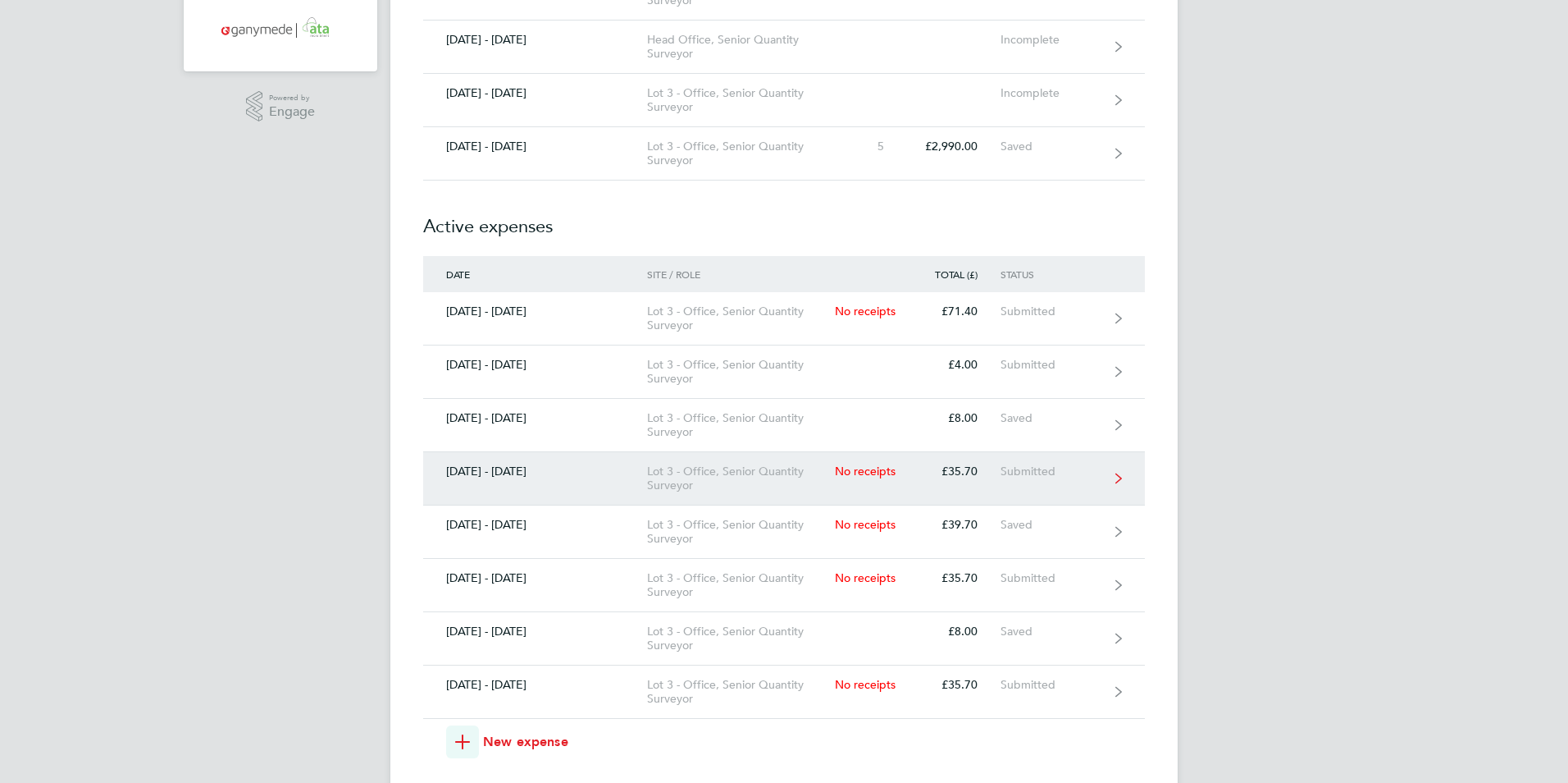
scroll to position [492, 0]
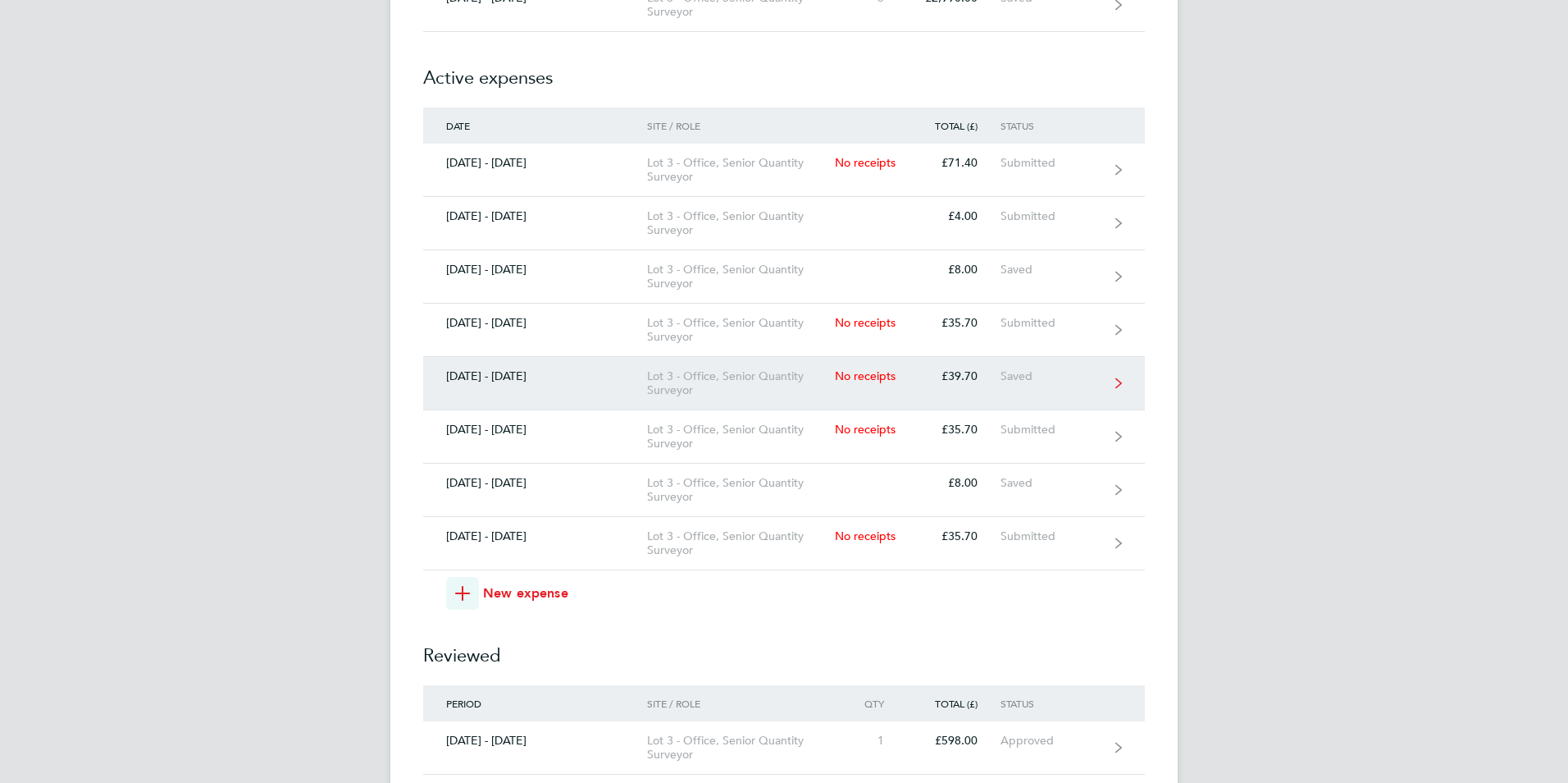
click at [1090, 383] on link "16 - 22 Jun 2025 Lot 3 - Office, Senior Quantity Surveyor No receipts £39.70 Sa…" at bounding box center [784, 384] width 721 height 54
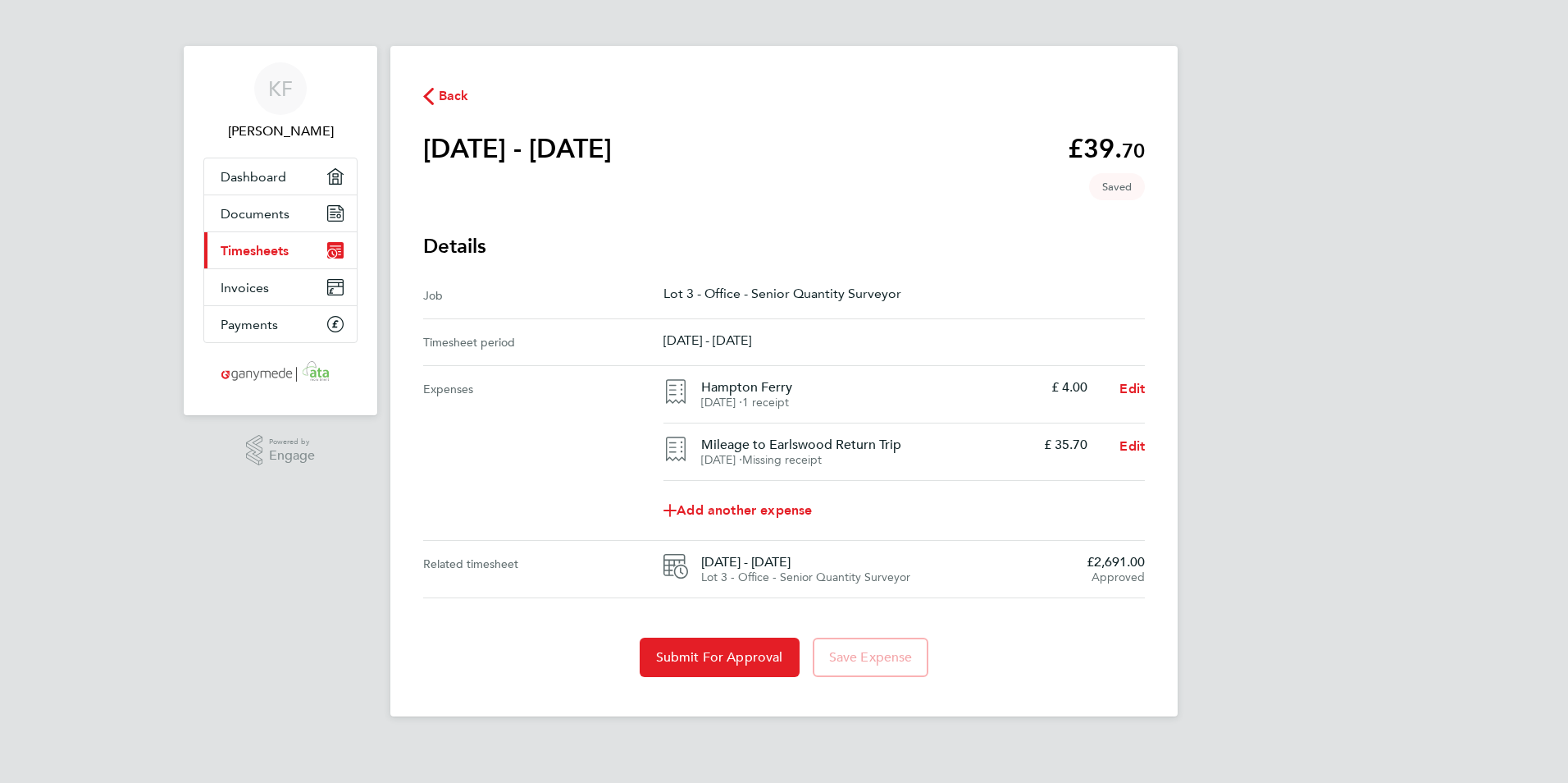
click at [451, 107] on main "Back 16 - 22 Jun 2025 £39. 70 expense descripion placeholder Saved Details Job …" at bounding box center [784, 381] width 787 height 670
click at [446, 92] on span "Back" at bounding box center [454, 96] width 31 height 20
